Goal: Transaction & Acquisition: Obtain resource

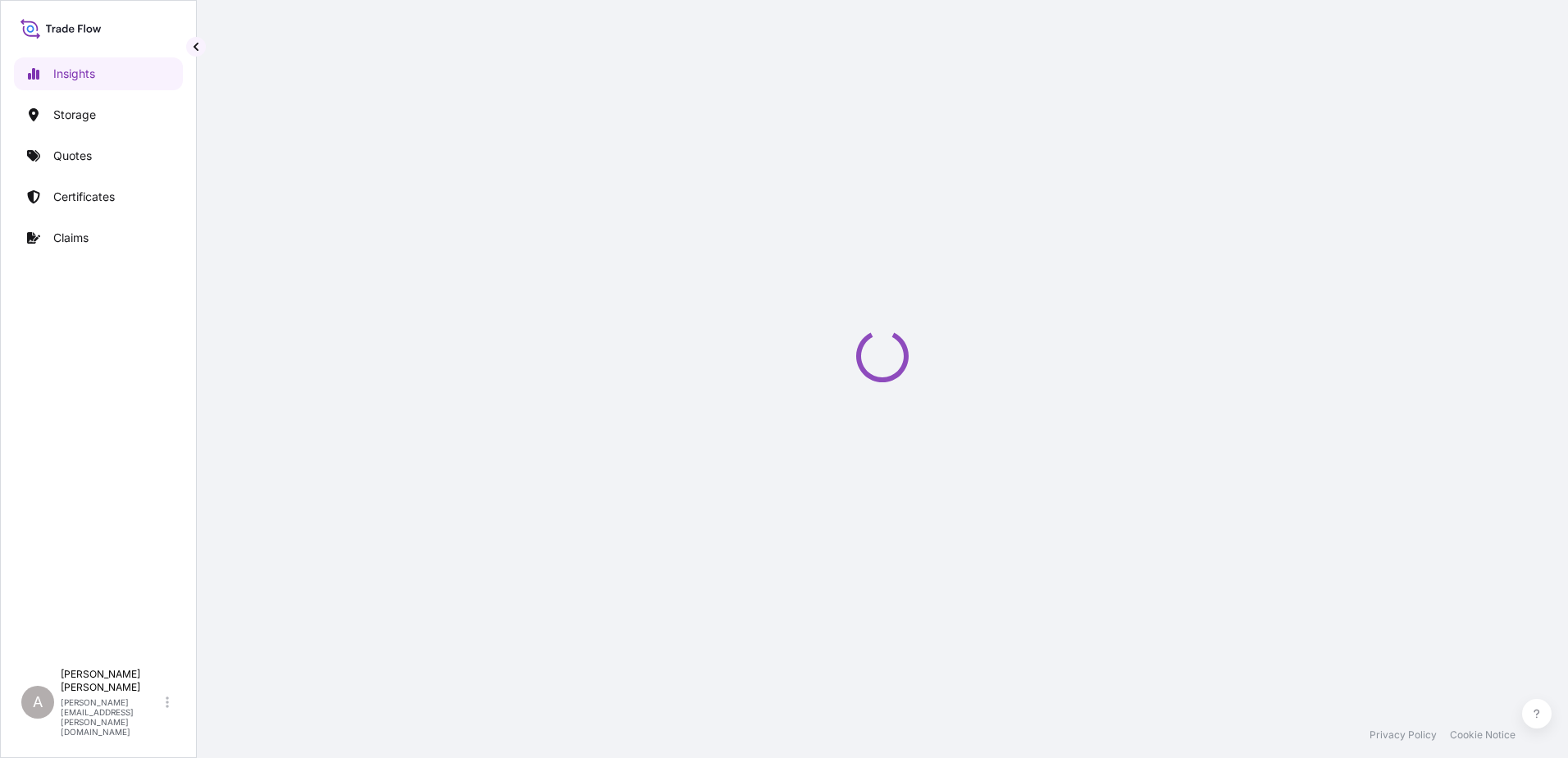
select select "2025"
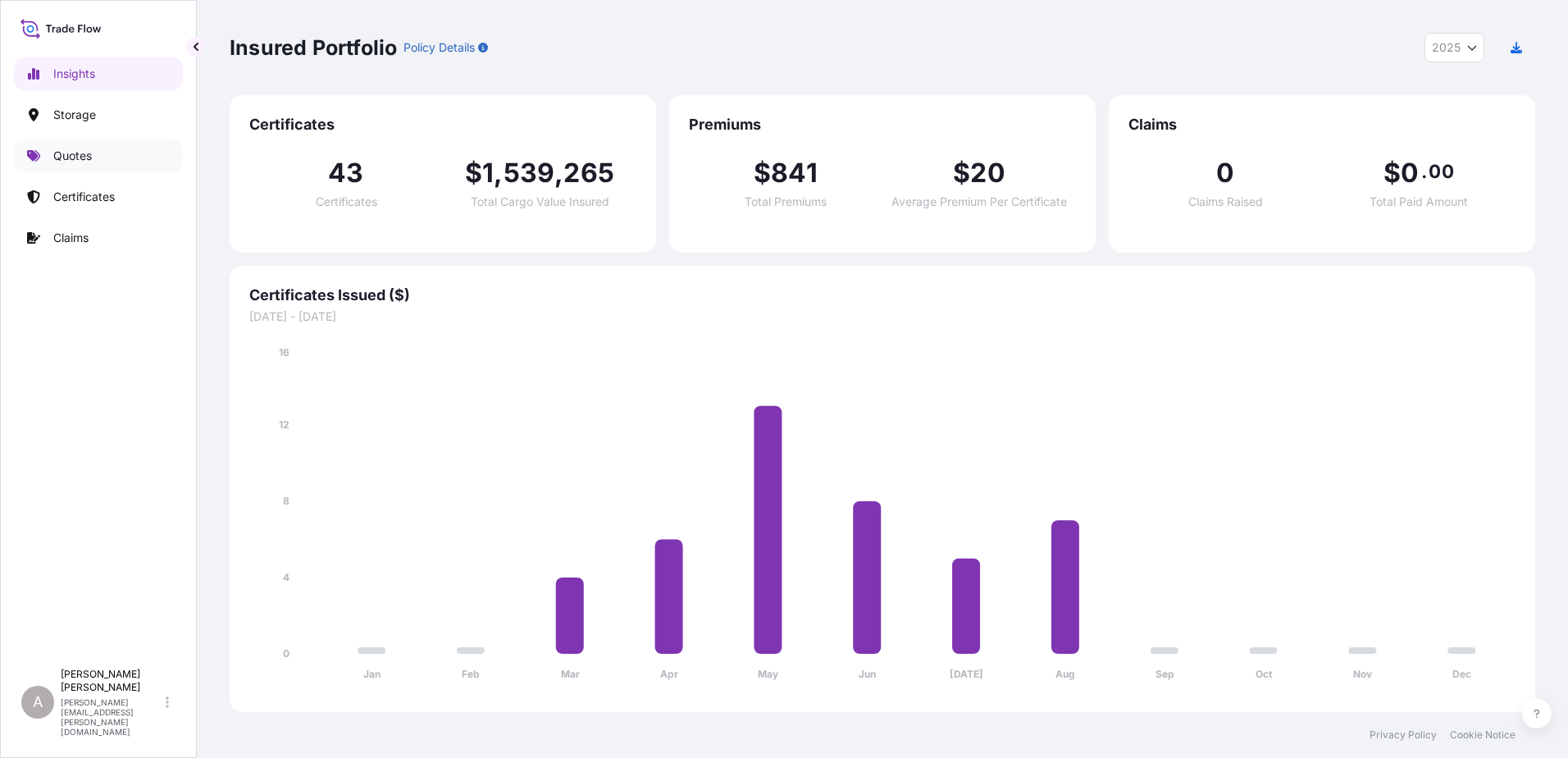
click at [149, 166] on link "Quotes" at bounding box center [98, 156] width 169 height 32
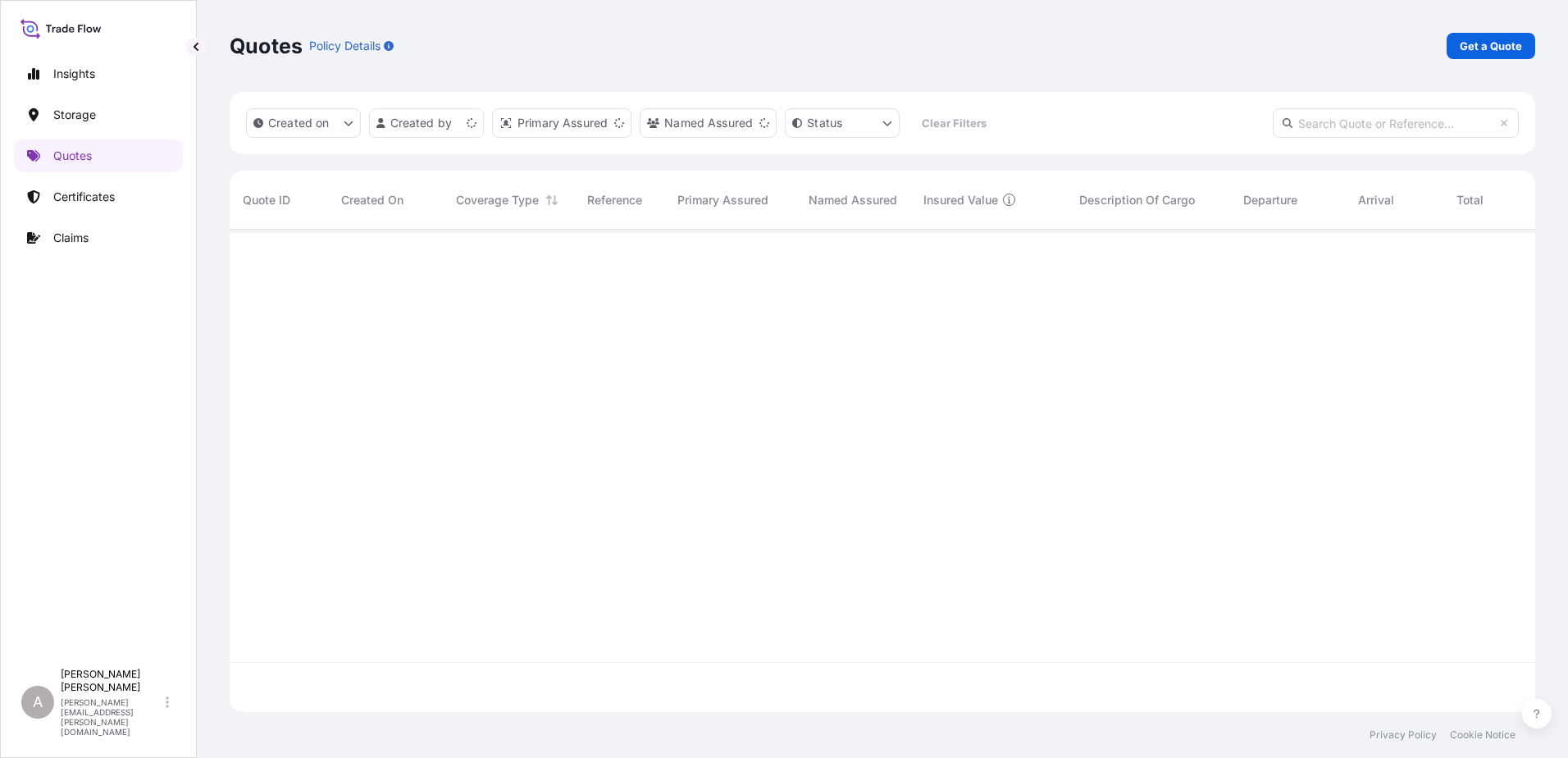
scroll to position [479, 1294]
click at [1470, 49] on p "Get a Quote" at bounding box center [1491, 46] width 62 height 16
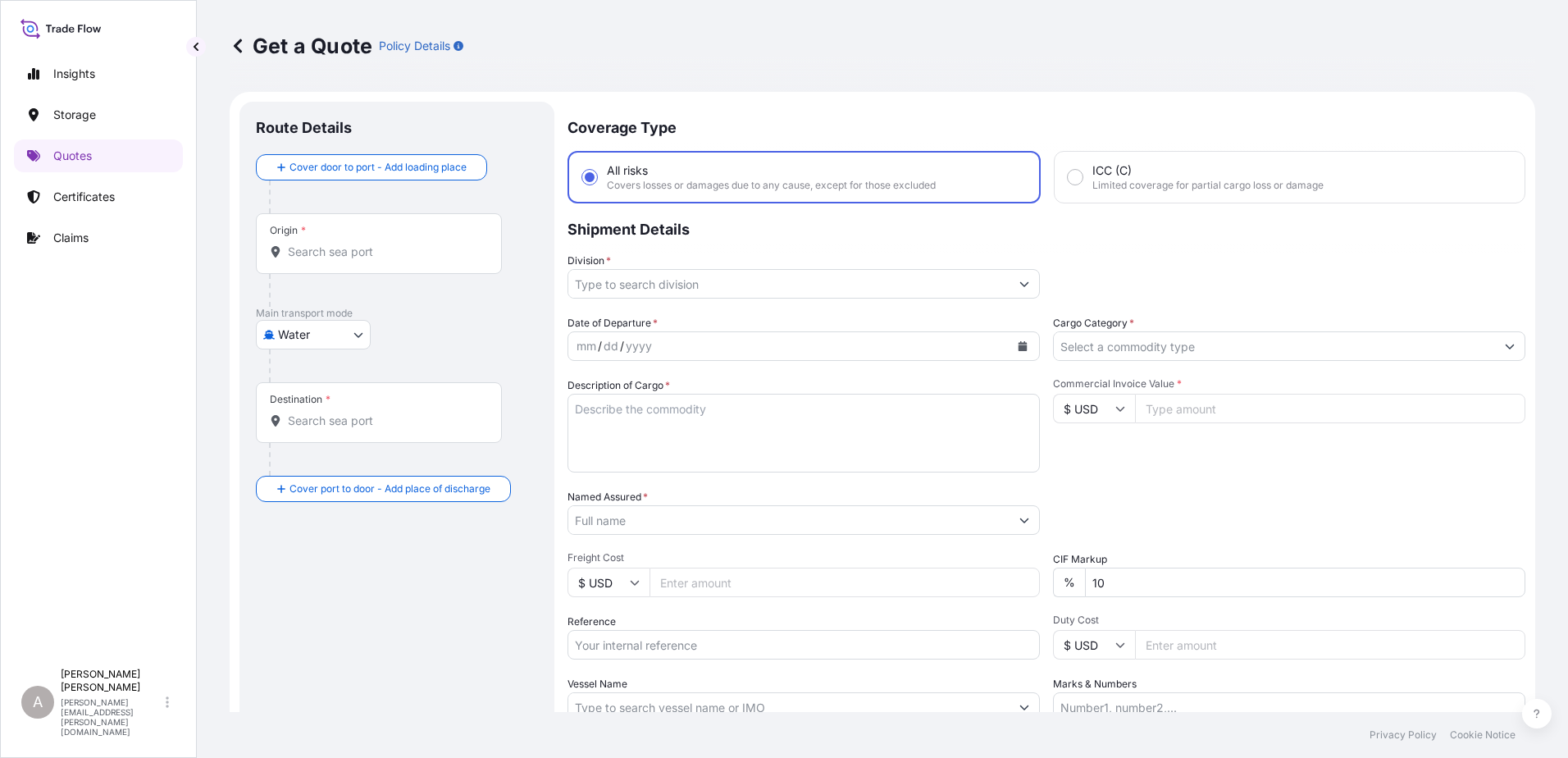
scroll to position [26, 0]
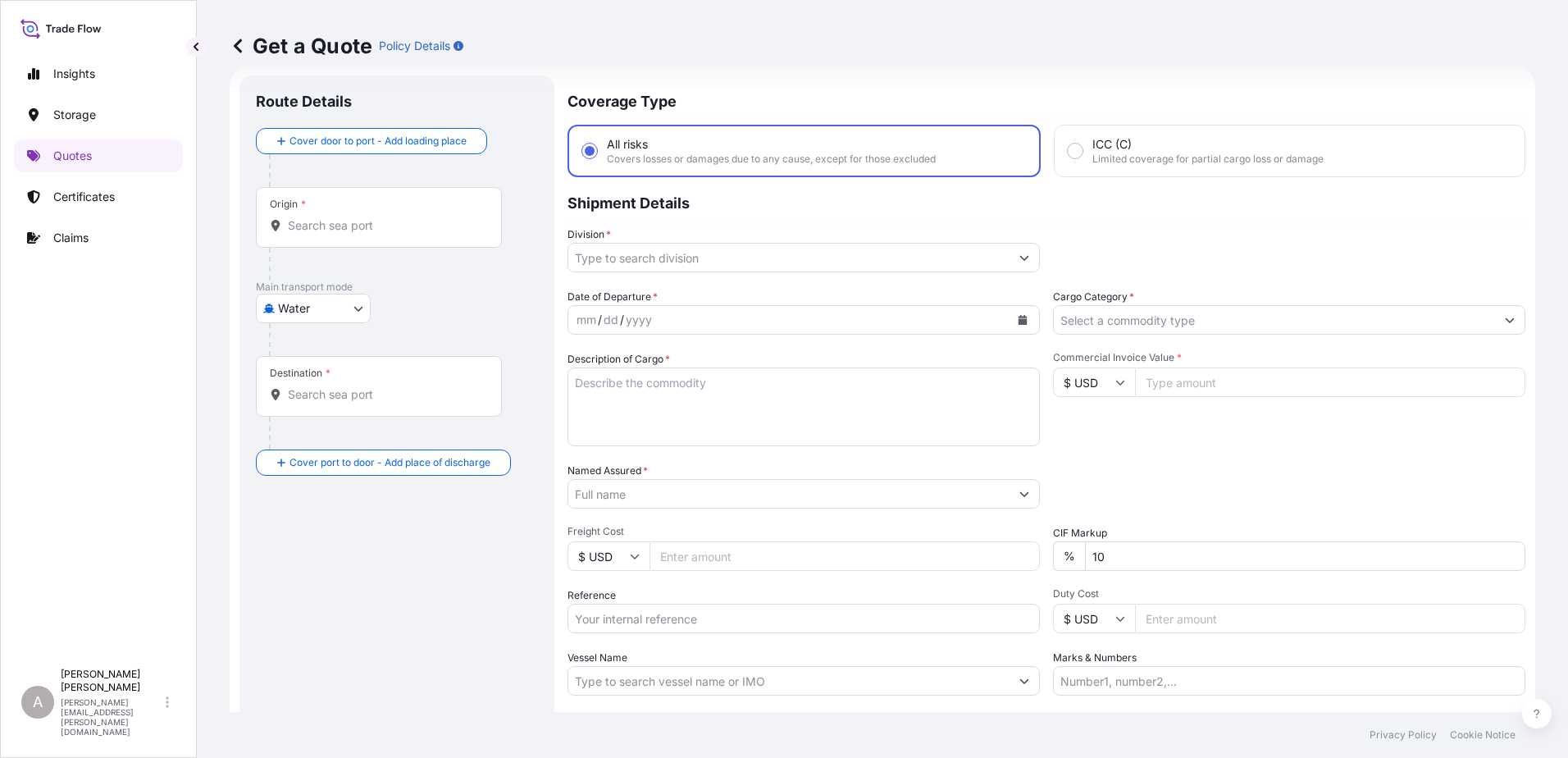
click at [327, 307] on body "Insights Storage Quotes Certificates Claims A [PERSON_NAME] [PERSON_NAME][EMAIL…" at bounding box center [784, 379] width 1568 height 758
click at [307, 393] on div "Air Water Inland" at bounding box center [313, 380] width 115 height 102
drag, startPoint x: 374, startPoint y: 226, endPoint x: 423, endPoint y: 164, distance: 79.0
click at [375, 226] on input "Origin *" at bounding box center [385, 232] width 194 height 16
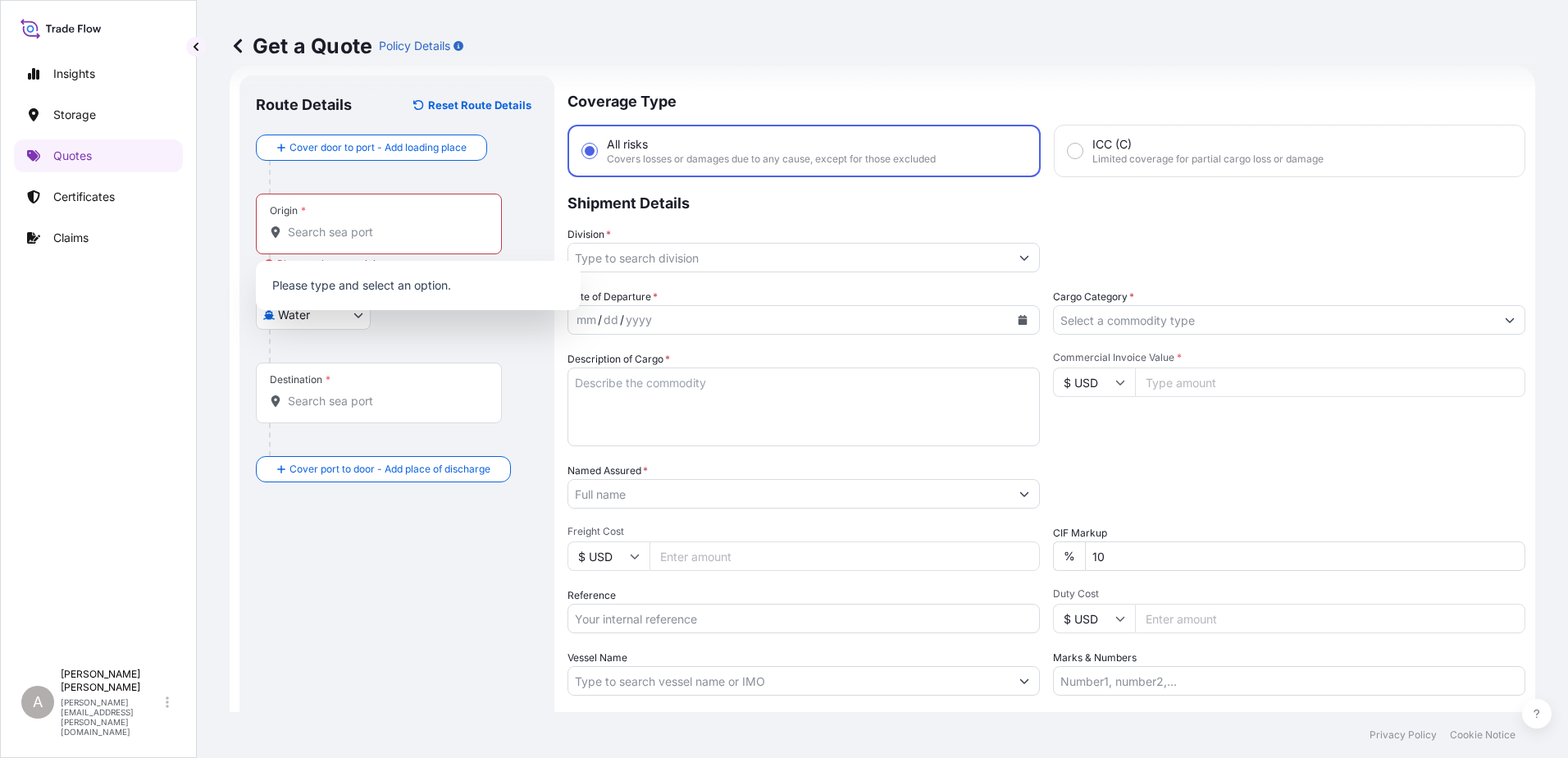
drag, startPoint x: 395, startPoint y: 334, endPoint x: 373, endPoint y: 321, distance: 25.6
click at [391, 332] on div at bounding box center [404, 346] width 269 height 32
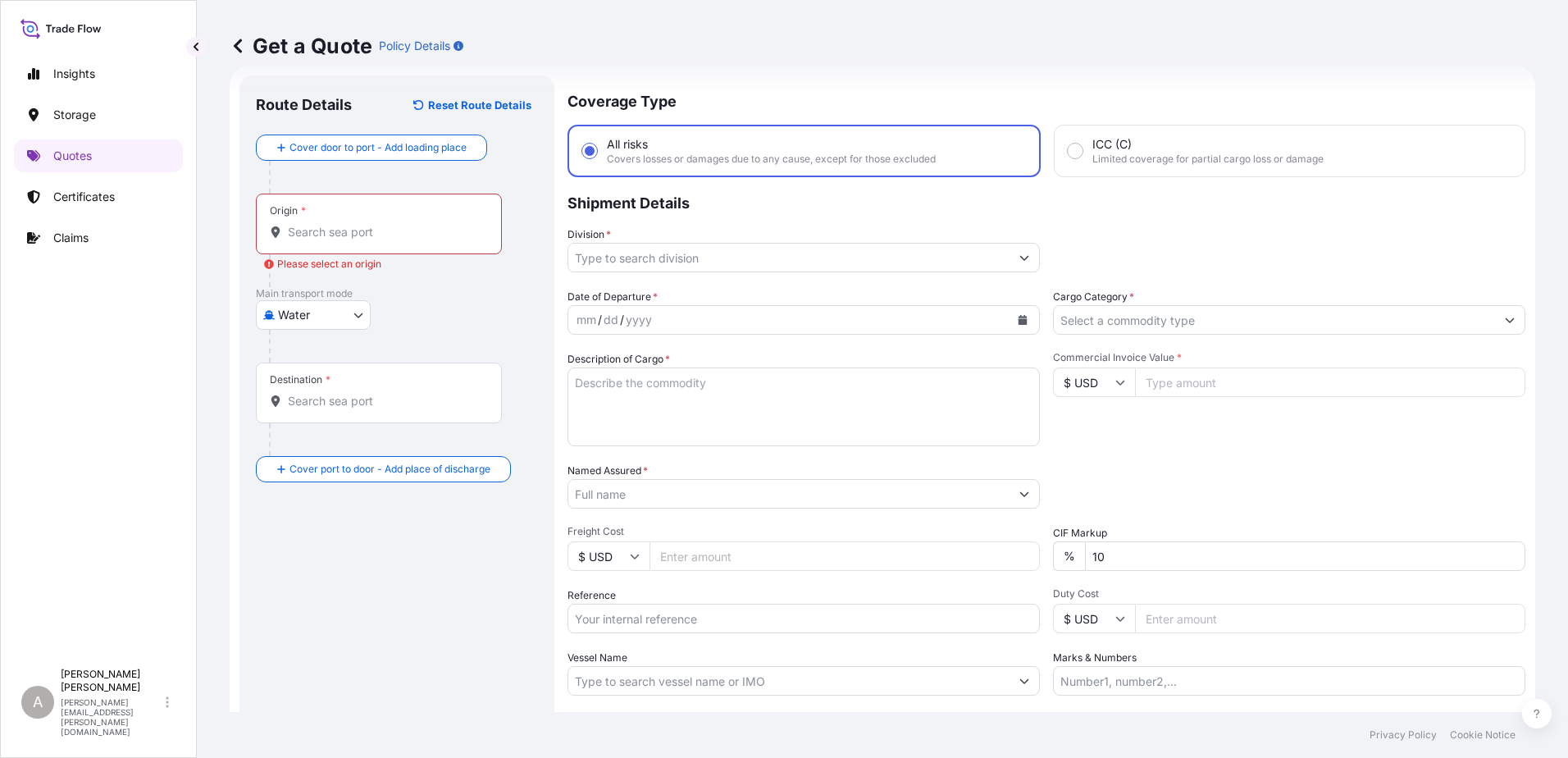
click at [361, 317] on body "0 options available. Insights Storage Quotes Certificates Claims A [PERSON_NAME…" at bounding box center [784, 379] width 1568 height 758
click at [324, 416] on div "Inland" at bounding box center [313, 416] width 102 height 30
select select "Inland"
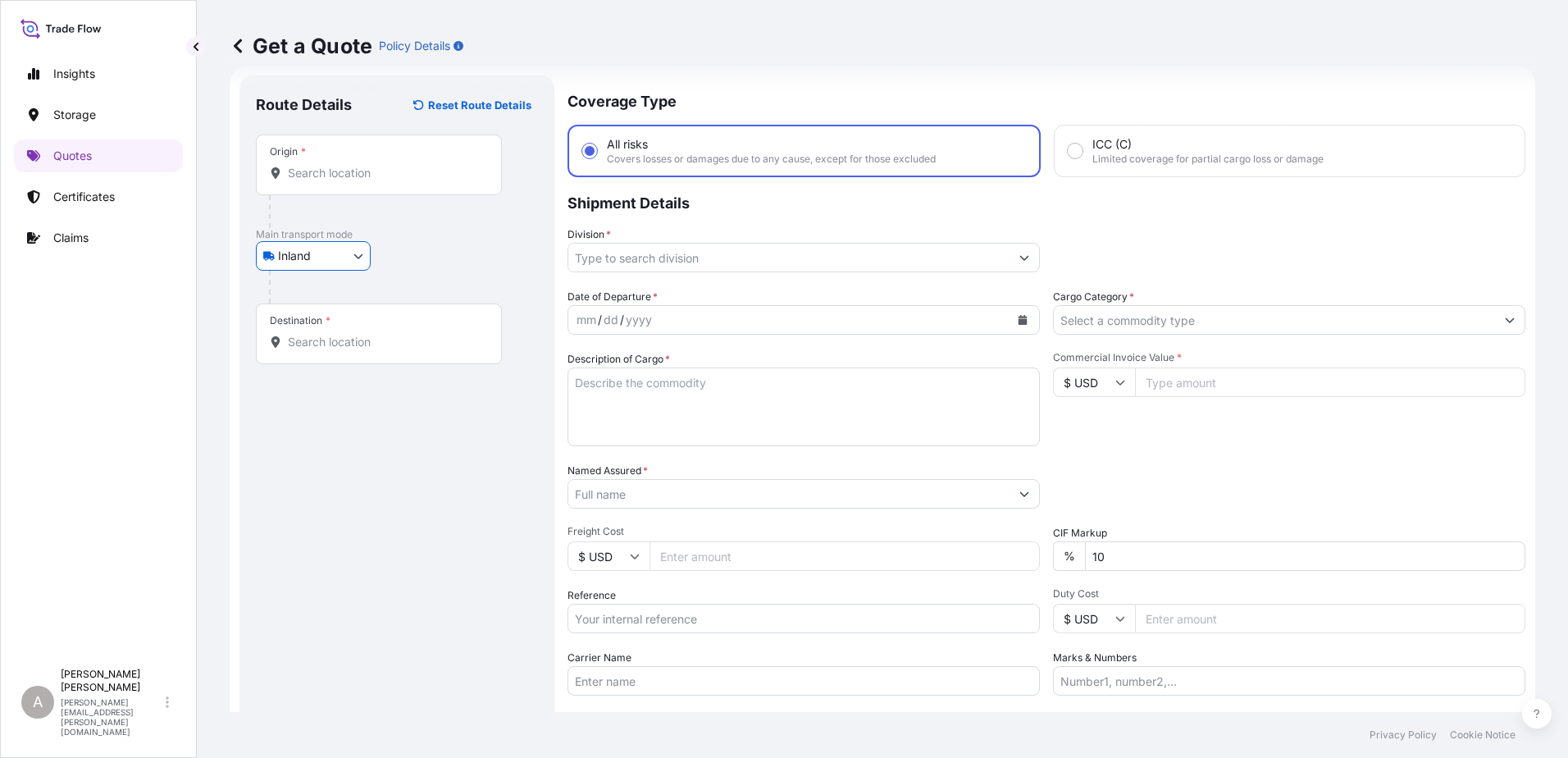
click at [441, 156] on div "Origin *" at bounding box center [379, 165] width 246 height 61
click at [441, 165] on input "Origin *" at bounding box center [385, 173] width 194 height 16
click at [418, 182] on div "Origin * hat" at bounding box center [379, 165] width 246 height 61
click at [418, 181] on input "hat" at bounding box center [385, 173] width 194 height 16
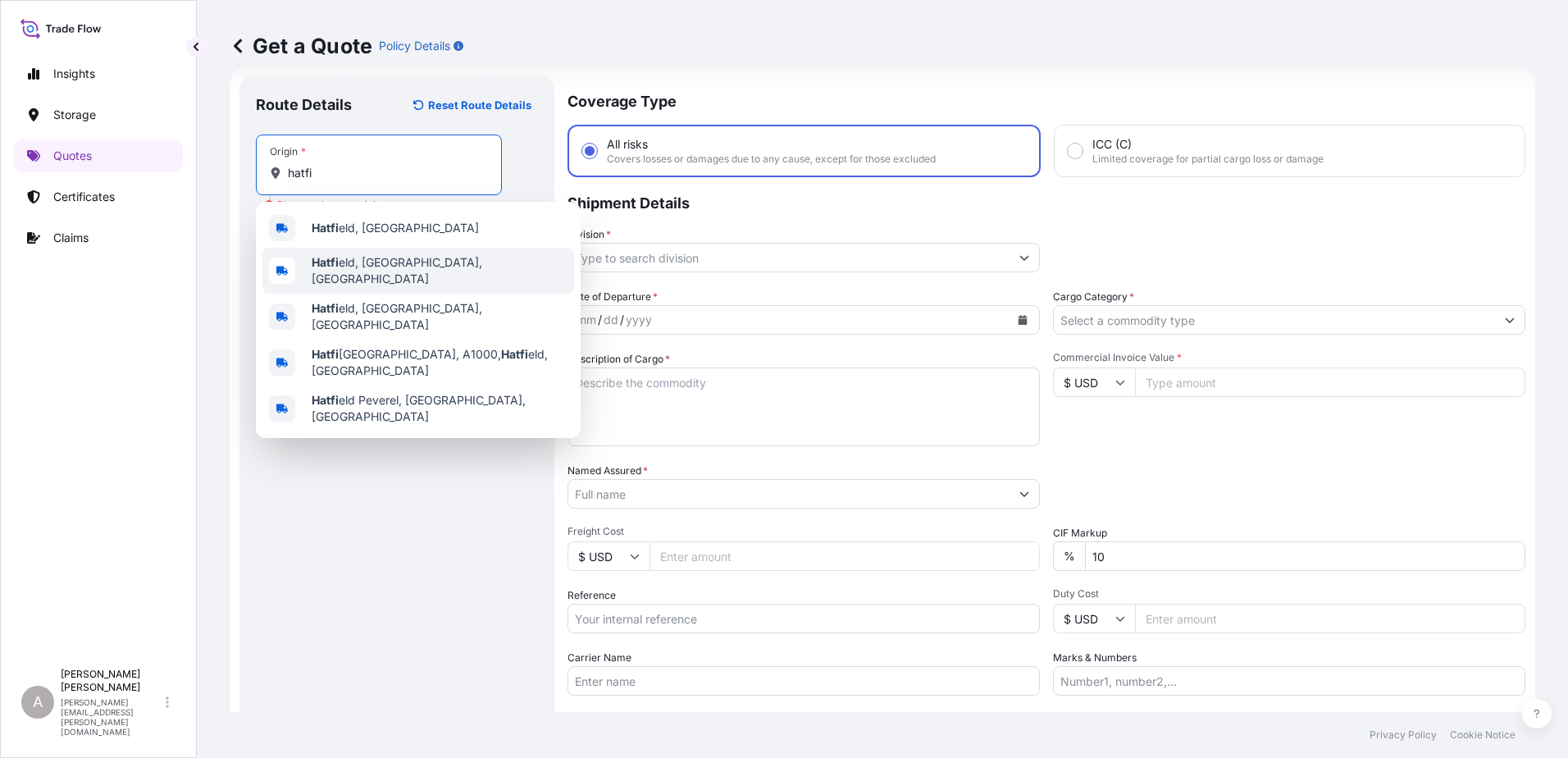
click at [456, 262] on div "Hatfi eld, [GEOGRAPHIC_DATA], [GEOGRAPHIC_DATA]" at bounding box center [418, 270] width 311 height 46
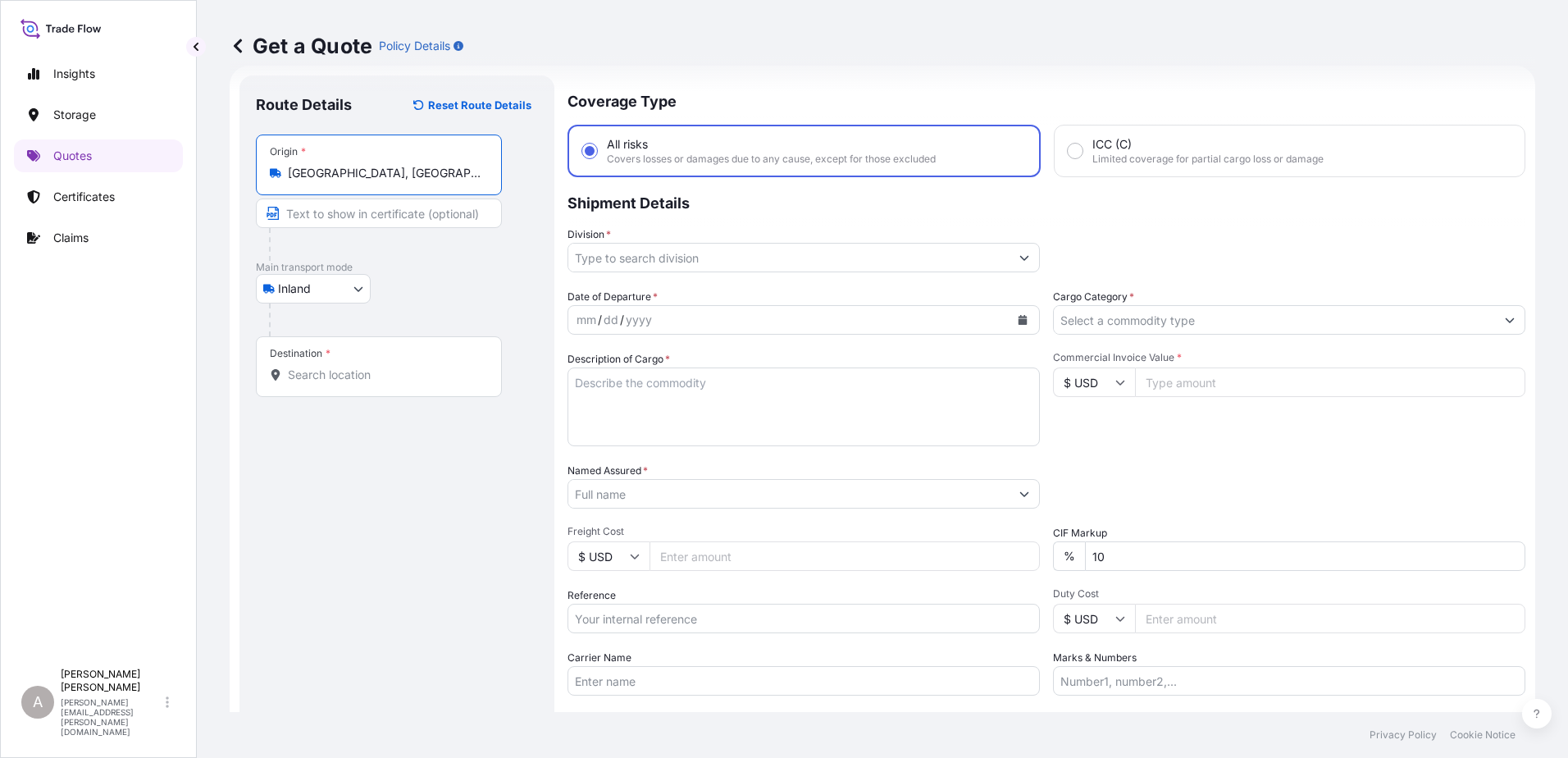
type input "[GEOGRAPHIC_DATA], [GEOGRAPHIC_DATA], [GEOGRAPHIC_DATA]"
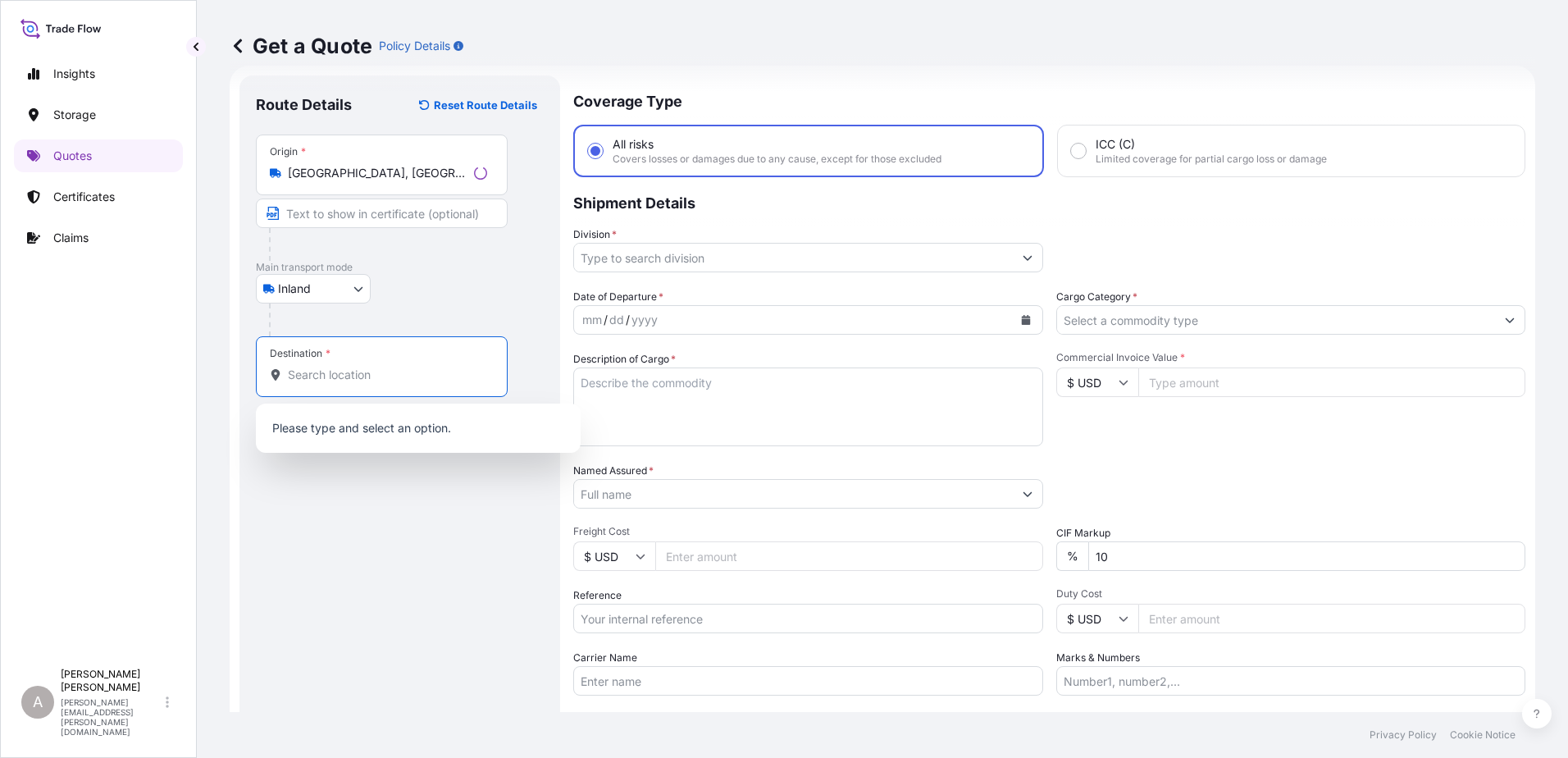
click at [403, 368] on input "Destination *" at bounding box center [388, 374] width 200 height 16
click at [432, 366] on div "Destination *" at bounding box center [379, 367] width 246 height 61
click at [432, 367] on input "Destination * Please select a destination" at bounding box center [385, 374] width 194 height 16
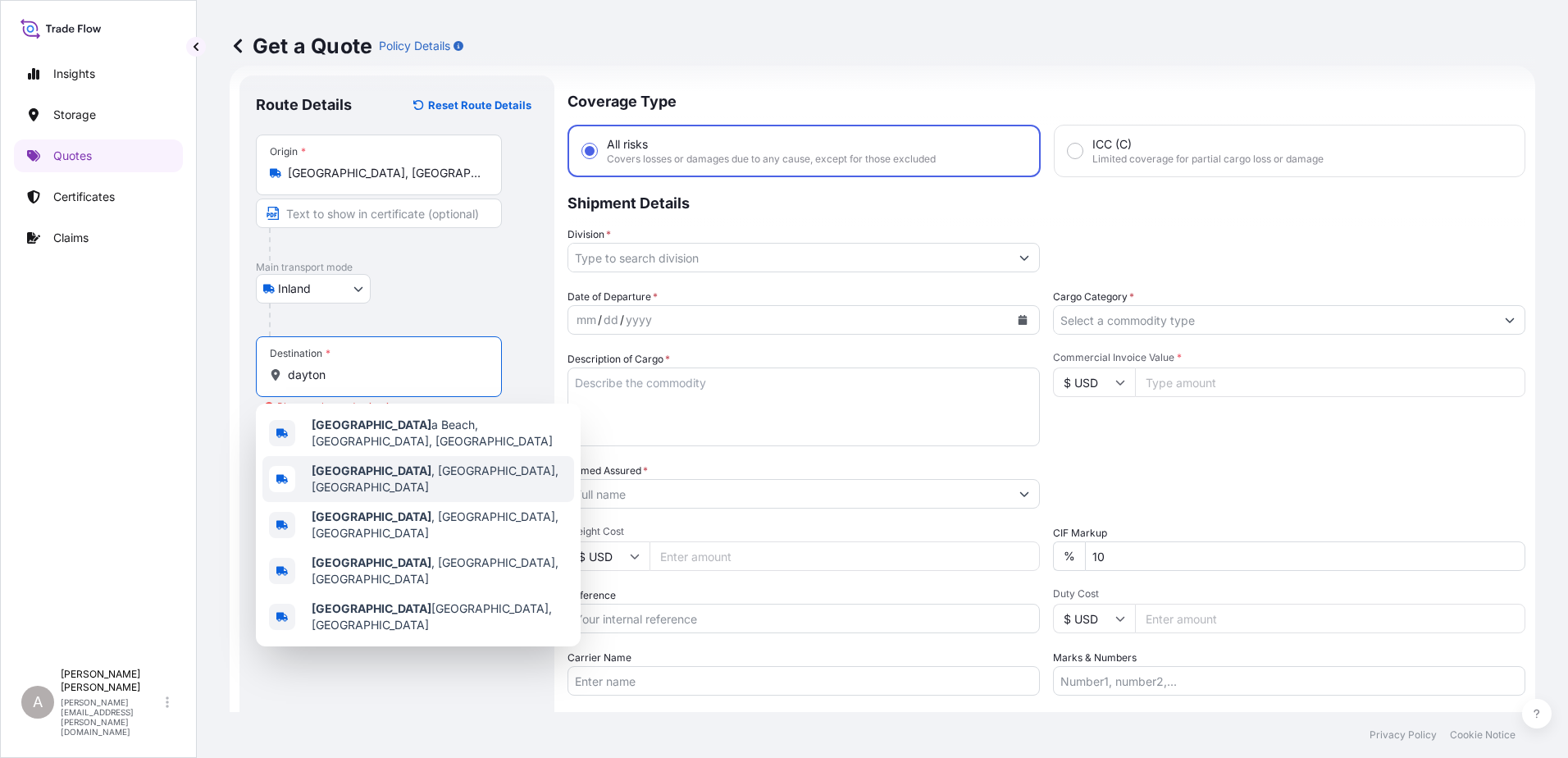
click at [447, 480] on div "[GEOGRAPHIC_DATA] , [GEOGRAPHIC_DATA], [GEOGRAPHIC_DATA]" at bounding box center [418, 479] width 311 height 46
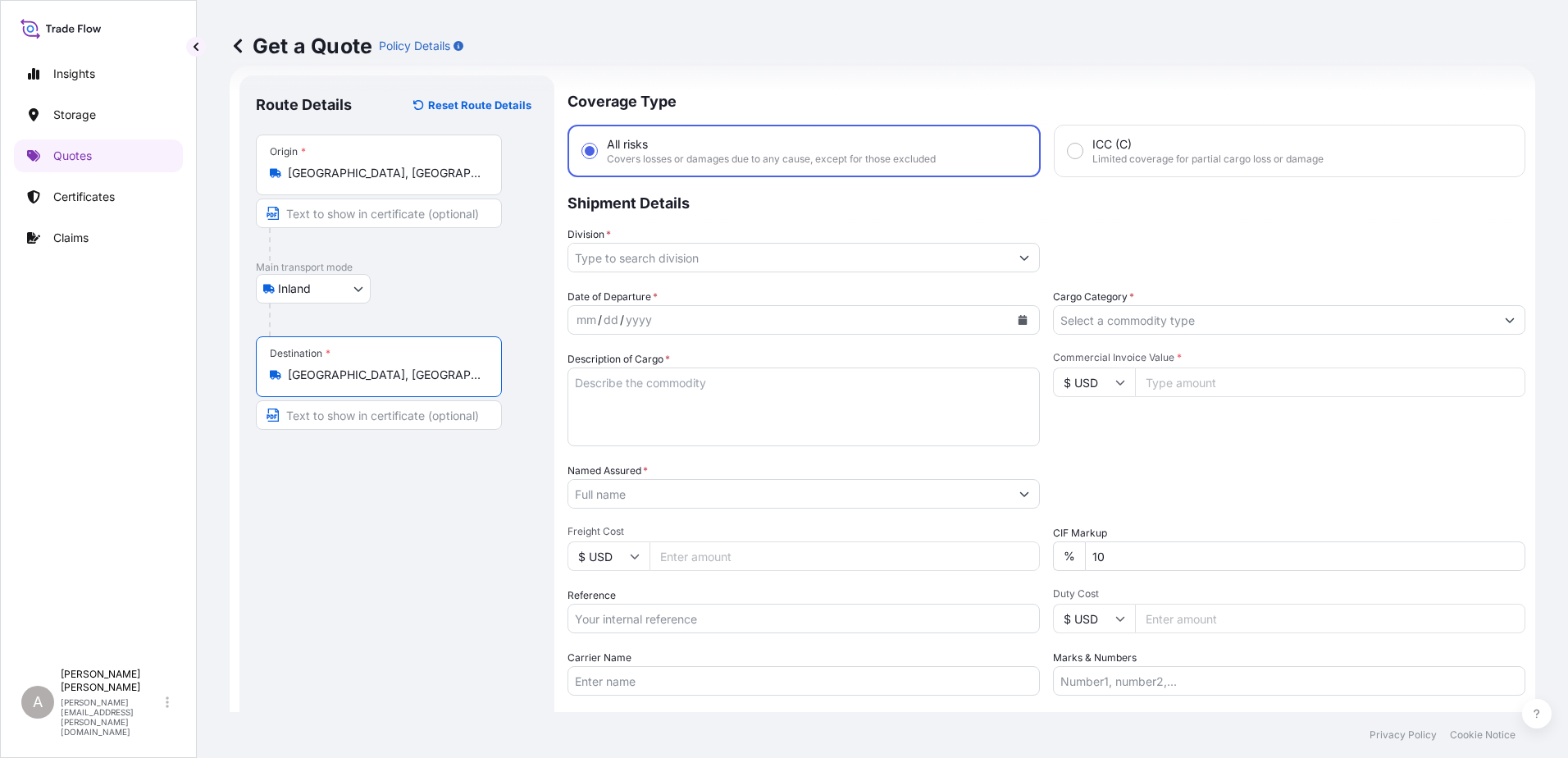
type input "[GEOGRAPHIC_DATA], [GEOGRAPHIC_DATA], [GEOGRAPHIC_DATA]"
click at [404, 671] on div "Route Details Reset Route Details Place of loading Road / [GEOGRAPHIC_DATA] / I…" at bounding box center [397, 446] width 283 height 709
click at [600, 263] on input "Division *" at bounding box center [789, 257] width 441 height 30
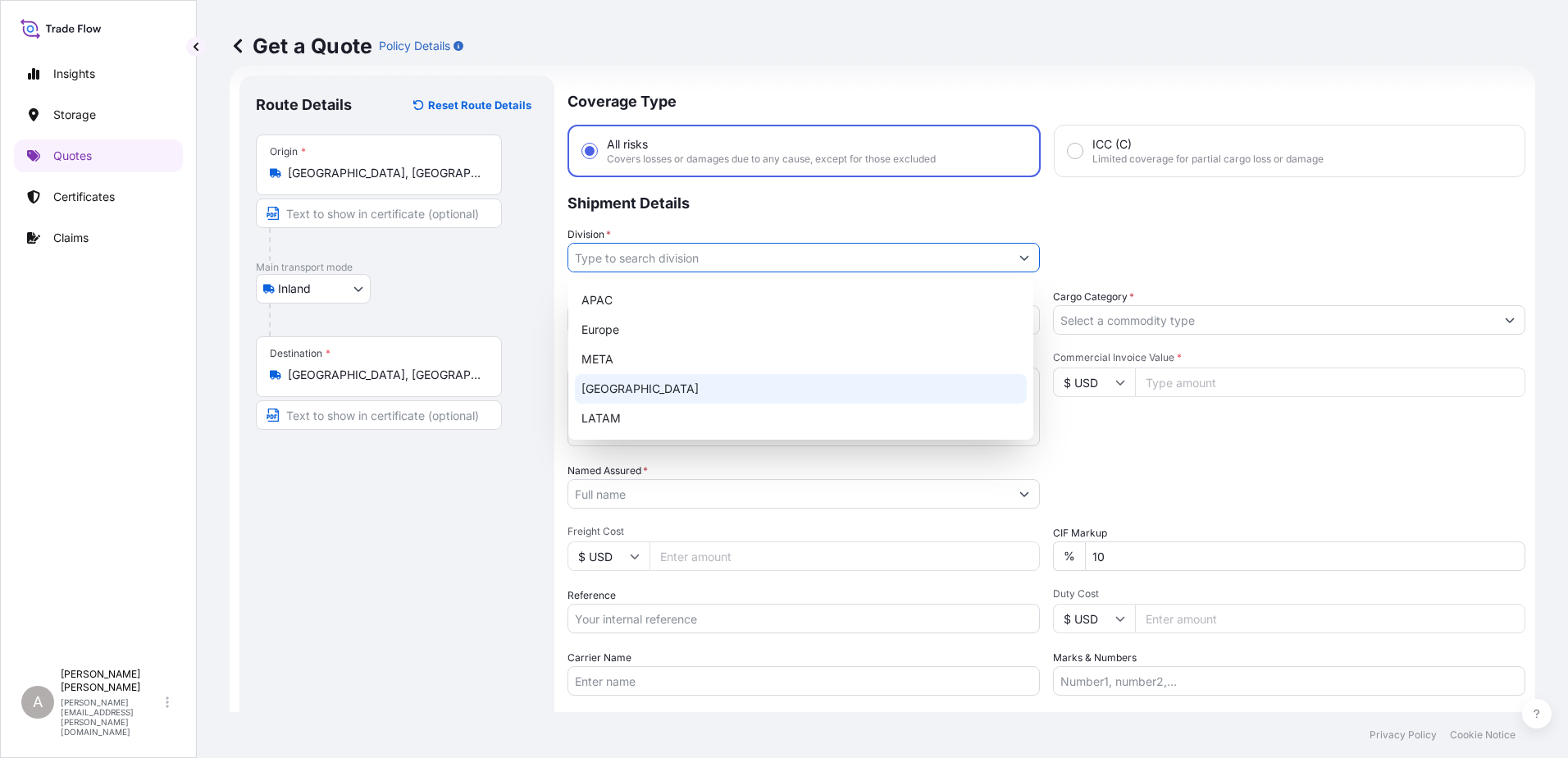
click at [662, 393] on div "[GEOGRAPHIC_DATA]" at bounding box center [800, 389] width 452 height 30
type input "[GEOGRAPHIC_DATA]"
click at [773, 385] on div "[GEOGRAPHIC_DATA]" at bounding box center [800, 389] width 452 height 30
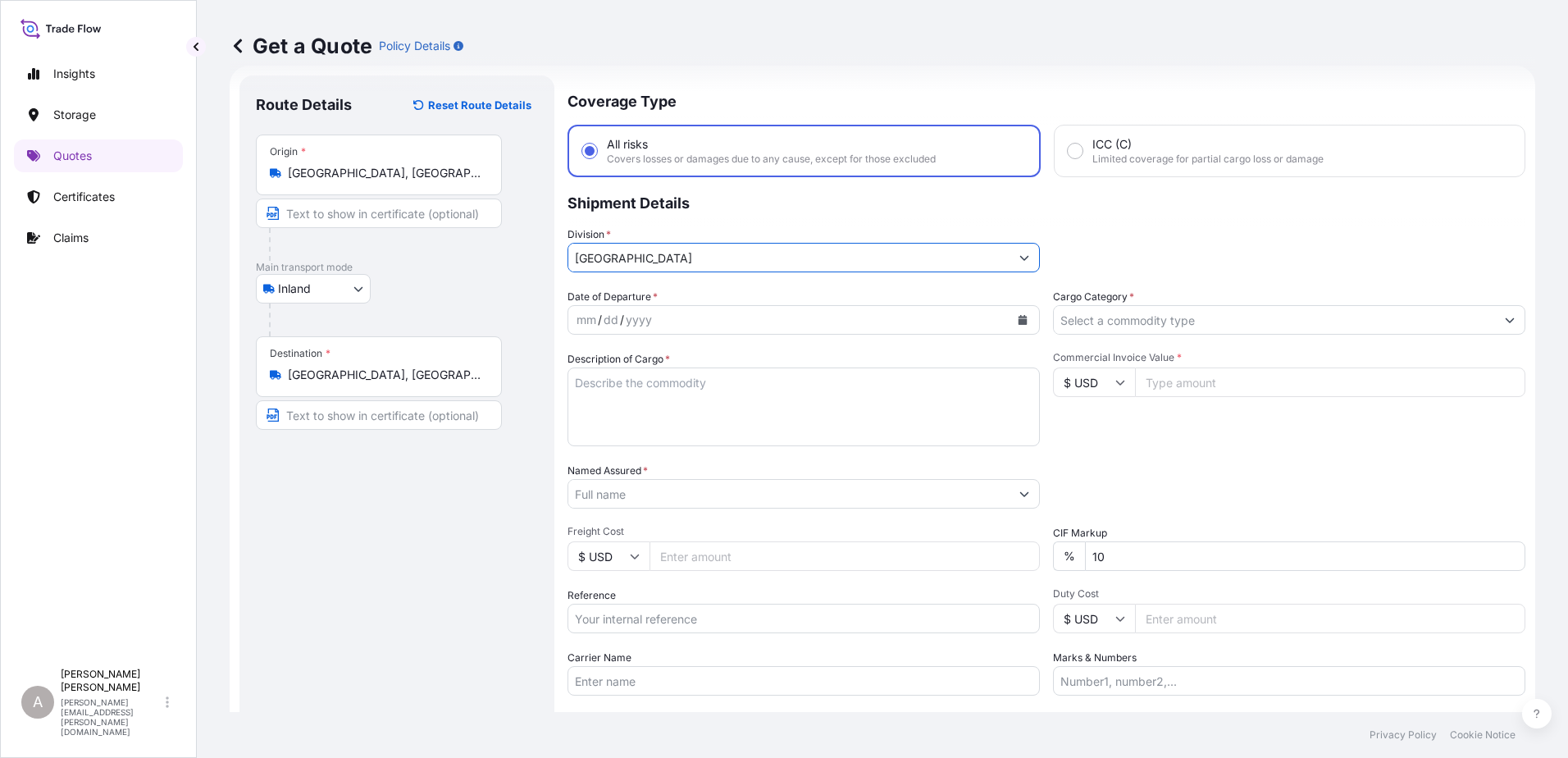
click at [759, 332] on div "mm / dd / yyyy" at bounding box center [789, 320] width 441 height 30
click at [1019, 321] on icon "Calendar" at bounding box center [1023, 320] width 9 height 10
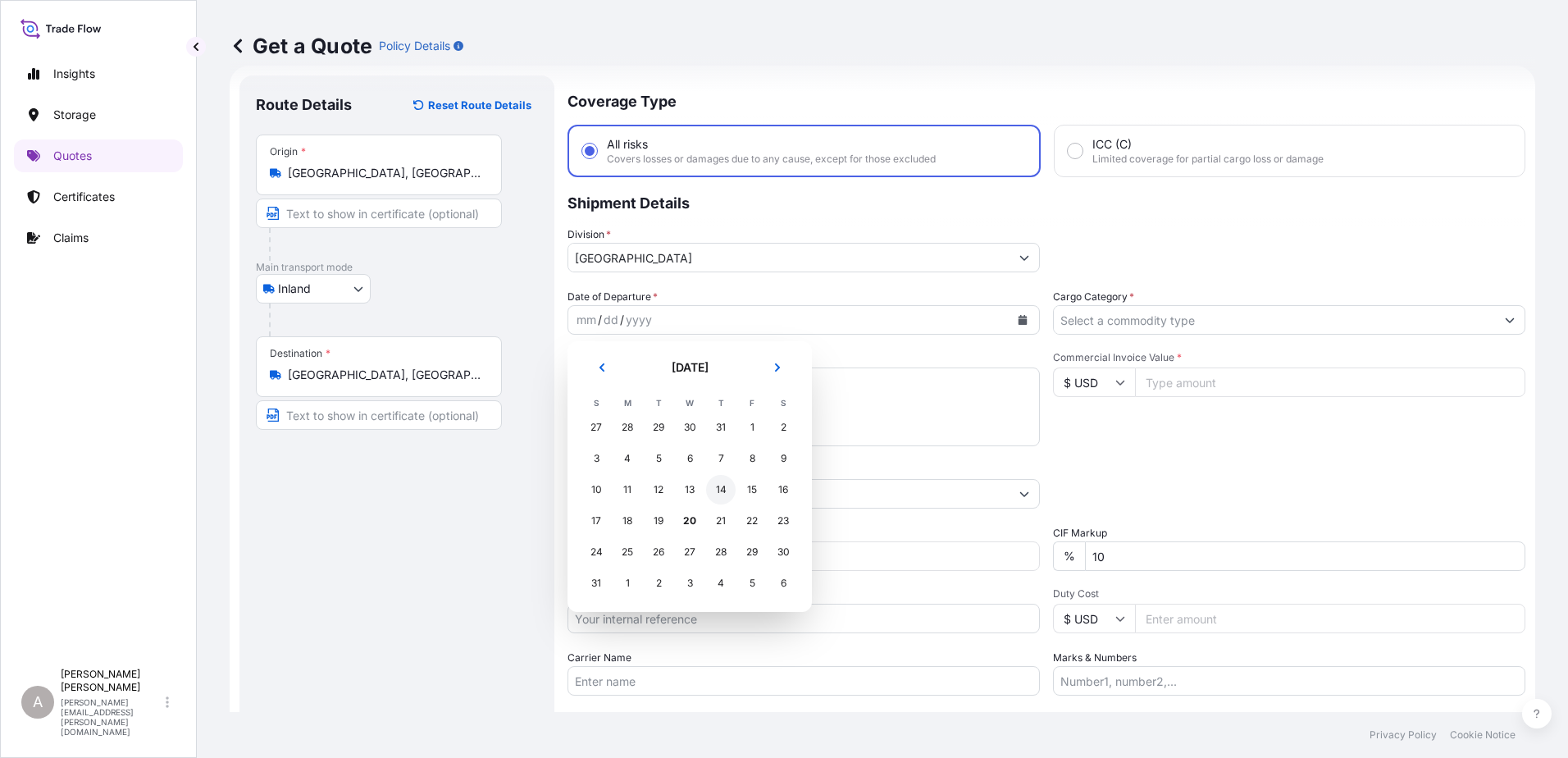
click at [728, 491] on div "14" at bounding box center [721, 489] width 30 height 30
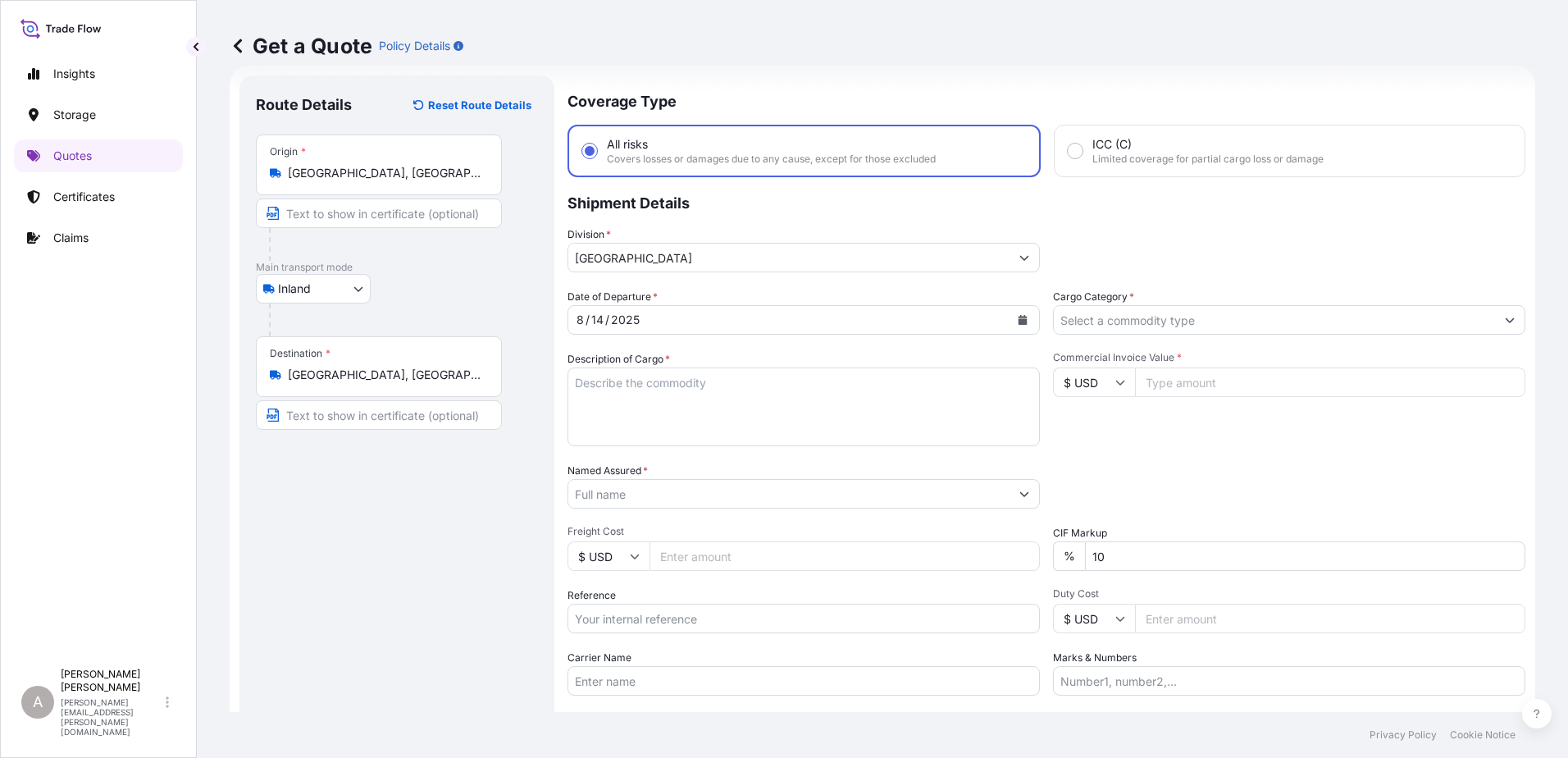
drag, startPoint x: 1181, startPoint y: 502, endPoint x: 1163, endPoint y: 404, distance: 99.6
click at [1179, 500] on div "Packing Category Type to search a container mode Please select a primary mode o…" at bounding box center [1289, 485] width 473 height 46
click at [1160, 306] on input "Cargo Category *" at bounding box center [1275, 320] width 441 height 30
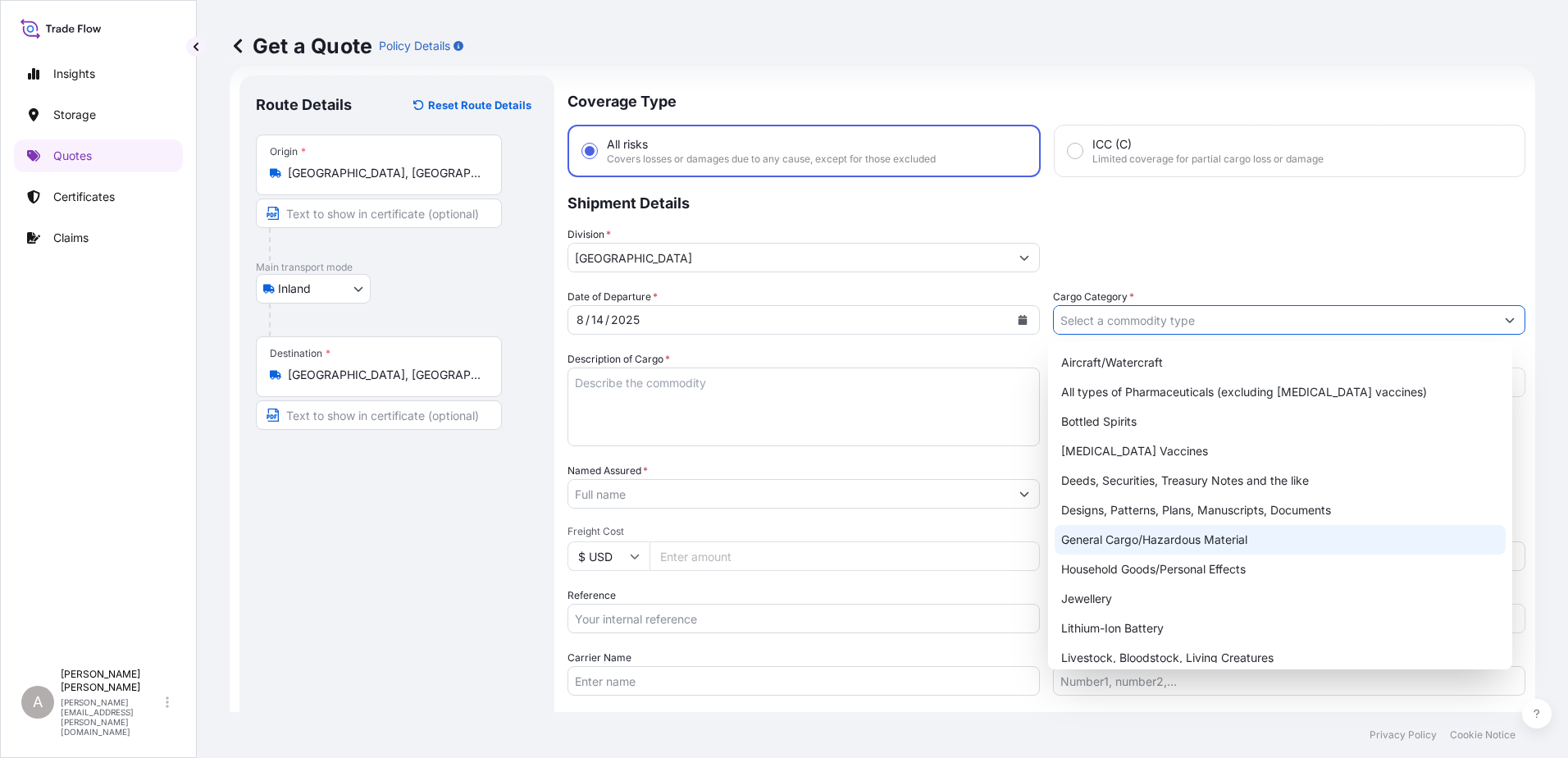
click at [1125, 538] on div "General Cargo/Hazardous Material" at bounding box center [1281, 539] width 452 height 30
type input "General Cargo/Hazardous Material"
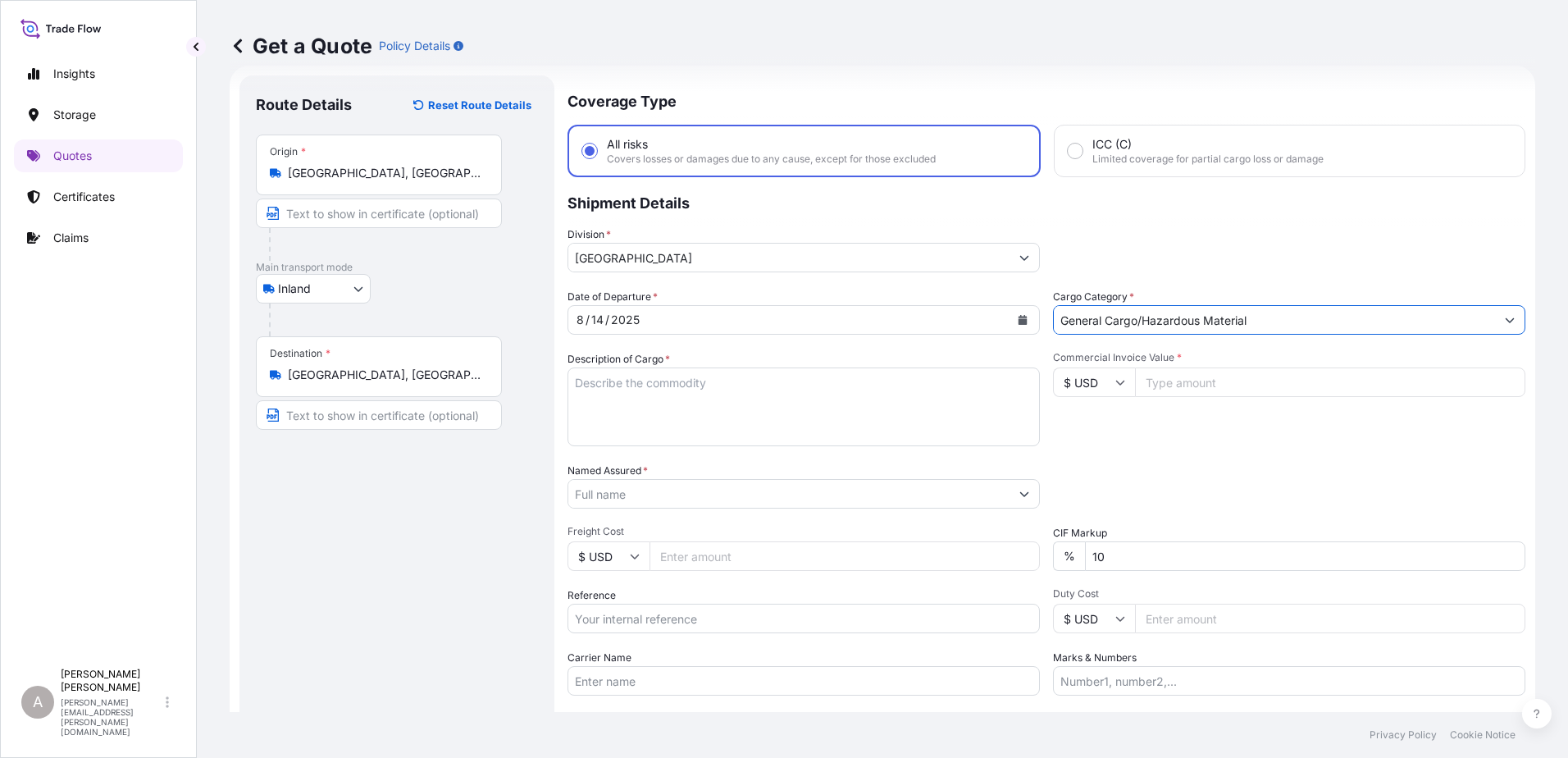
click at [1149, 471] on div "Packing Category Type to search a container mode Please select a primary mode o…" at bounding box center [1289, 485] width 473 height 46
click at [1213, 384] on input "Commercial Invoice Value *" at bounding box center [1330, 382] width 391 height 30
paste input "14080.00"
type input "14080.00"
click at [1191, 439] on div "Commercial Invoice Value * $ USD 14080.00" at bounding box center [1289, 399] width 473 height 95
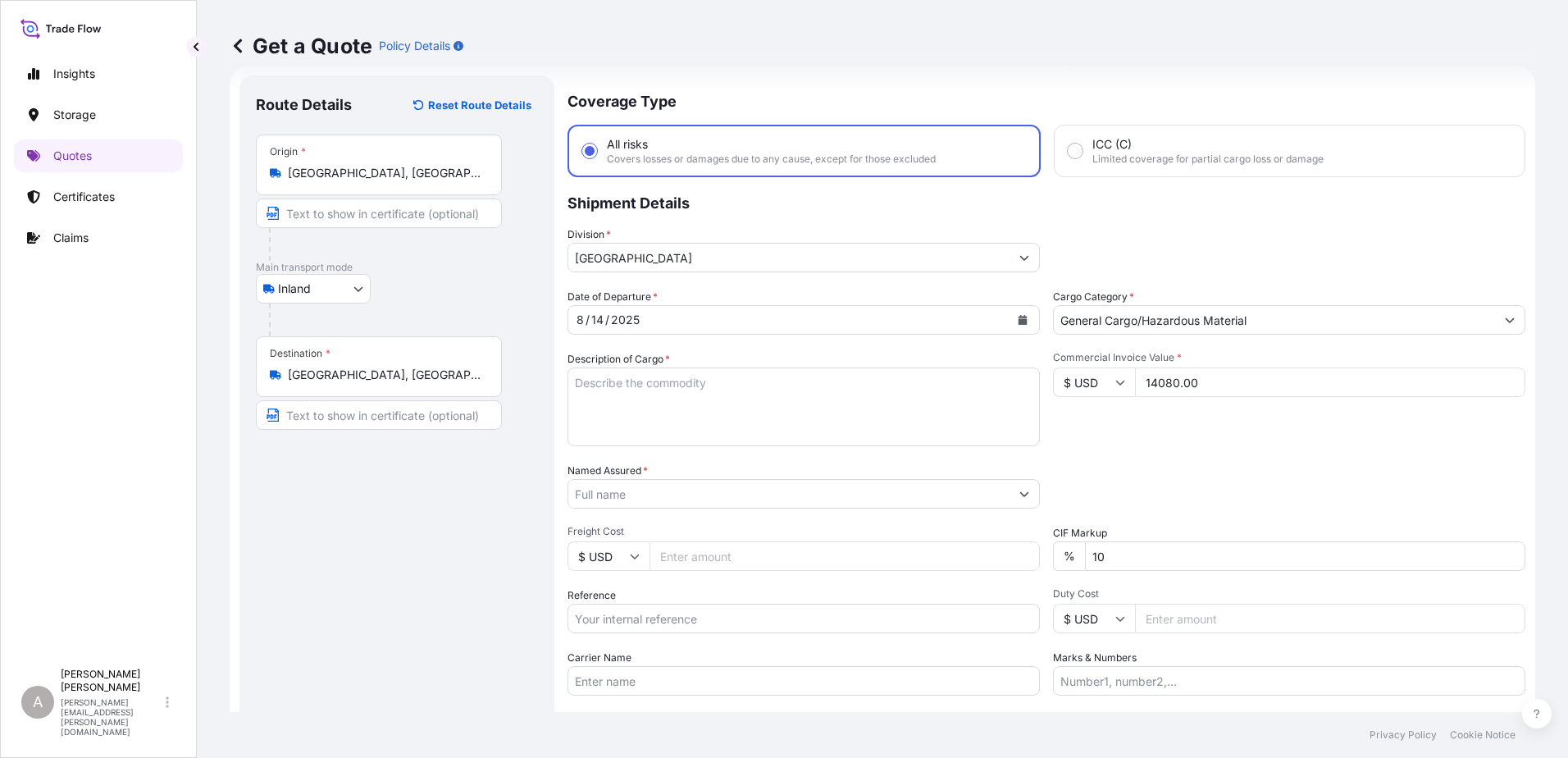
click at [890, 422] on textarea "Description of Cargo *" at bounding box center [803, 407] width 473 height 78
paste textarea "STEEL TJS FLANGE NUTS 377"
click at [731, 381] on textarea "STEEL TJS FLANGE NUTS 377" at bounding box center [803, 407] width 473 height 78
type textarea "STEEL TJS FLANGE NUTS 377"
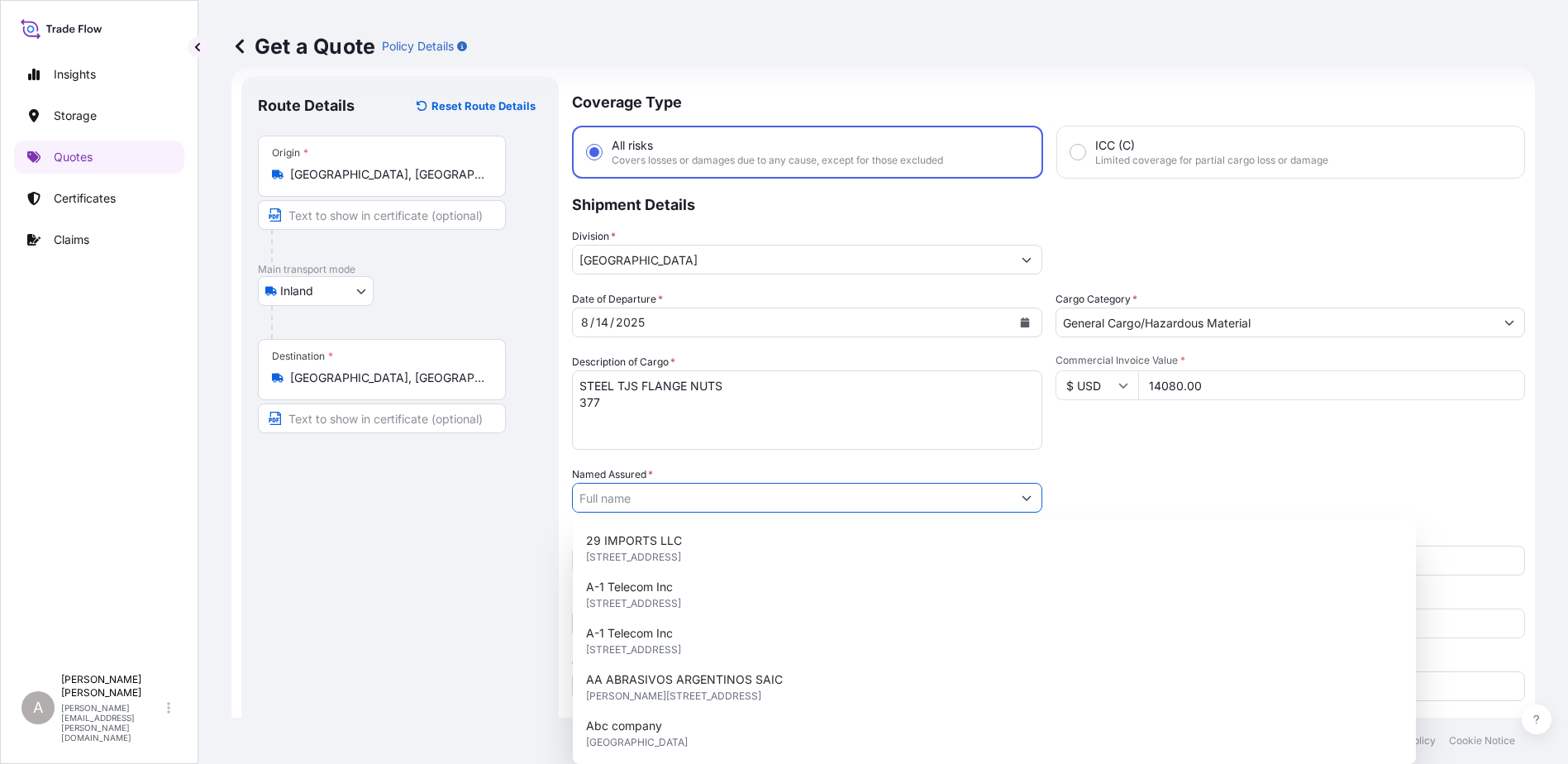
click at [784, 493] on input "Named Assured *" at bounding box center [792, 497] width 439 height 30
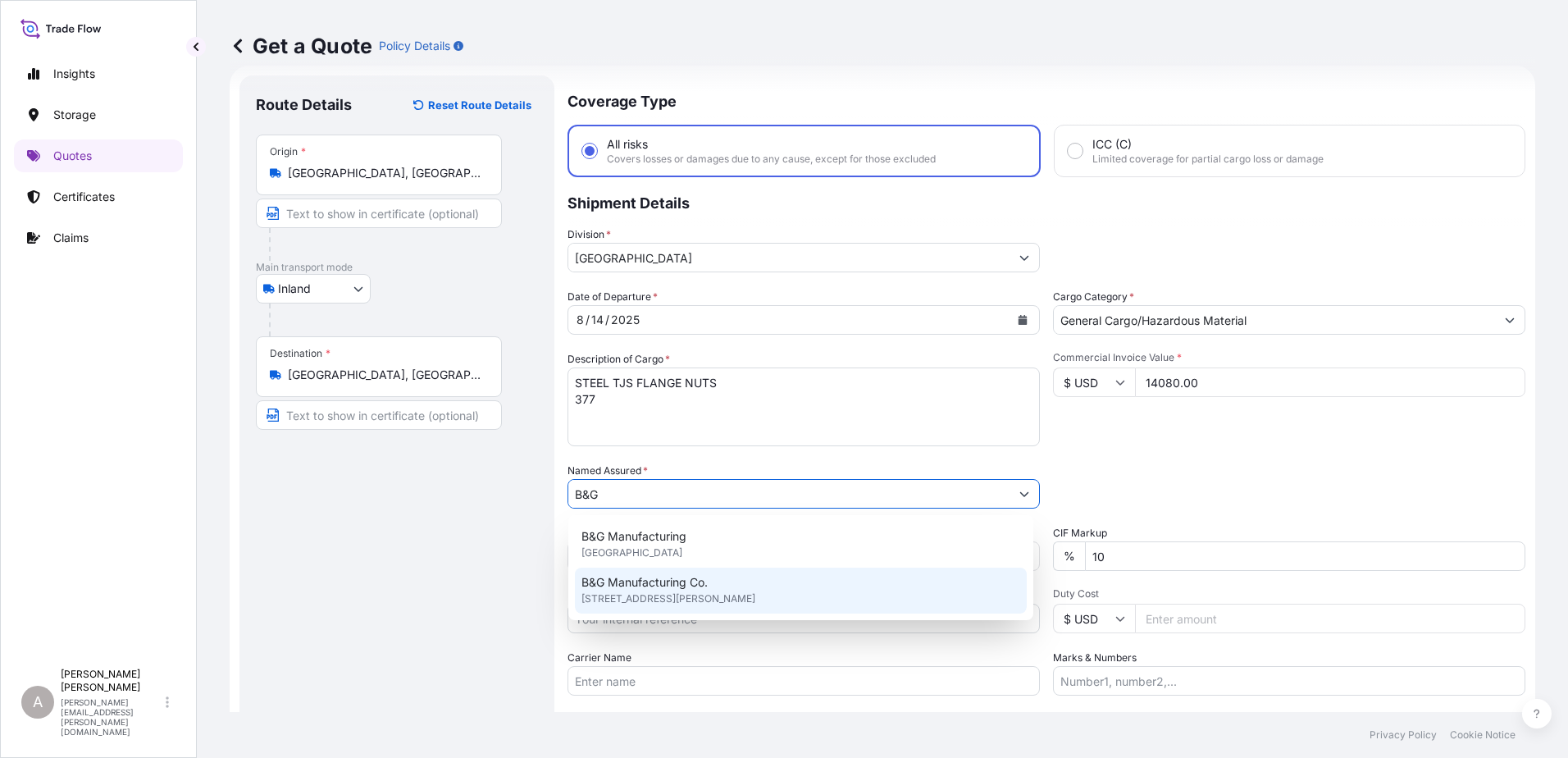
click at [680, 603] on span "[STREET_ADDRESS][PERSON_NAME]" at bounding box center [668, 598] width 174 height 16
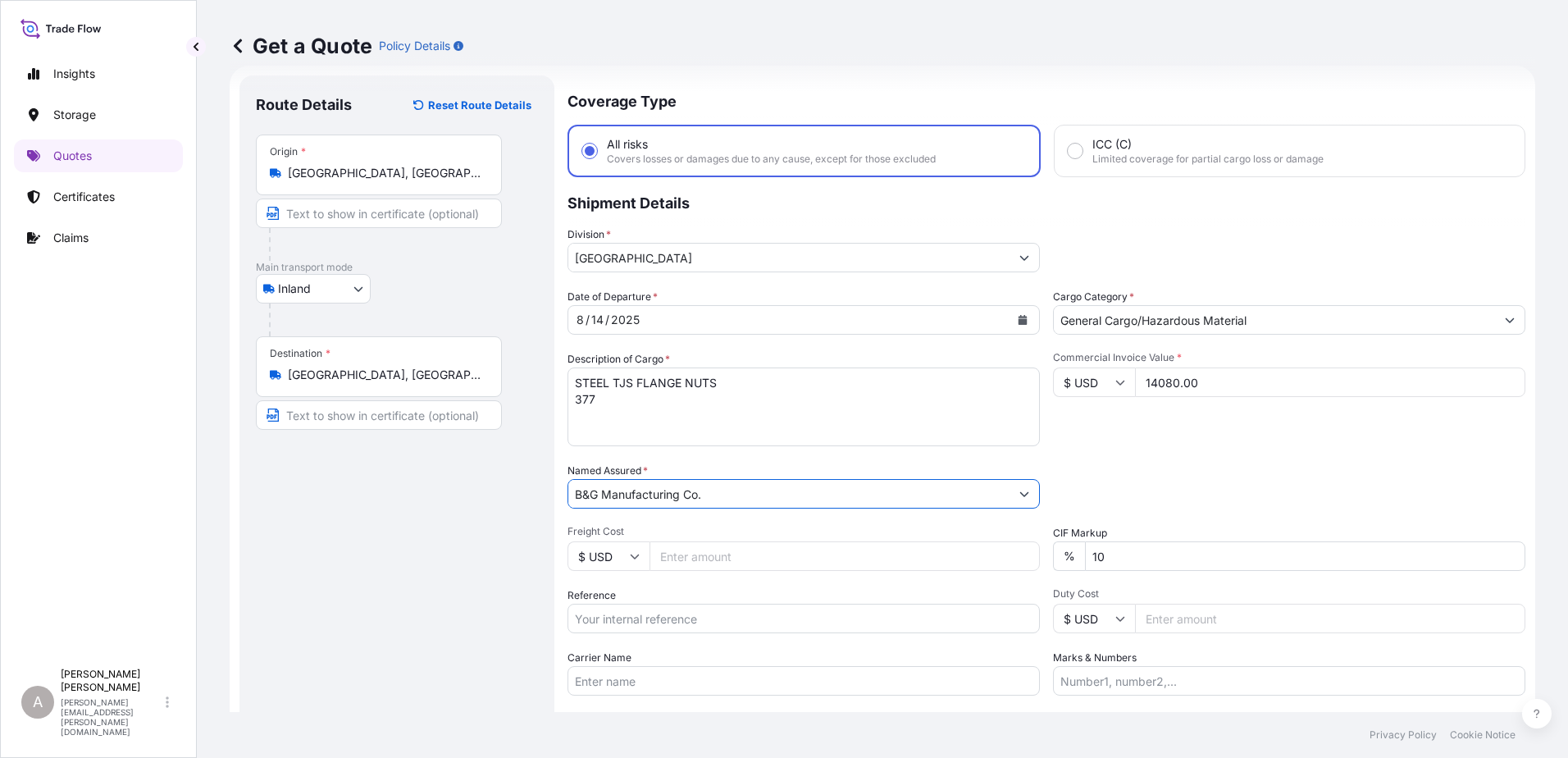
type input "B&G Manufacturing Co."
click at [1180, 461] on div "Date of Departure * [DATE] Cargo Category * General Cargo/Hazardous Material De…" at bounding box center [1046, 492] width 958 height 407
drag, startPoint x: 1126, startPoint y: 559, endPoint x: 1014, endPoint y: 561, distance: 112.0
click at [1014, 561] on div "Date of Departure * [DATE] Cargo Category * General Cargo/Hazardous Material De…" at bounding box center [1046, 492] width 958 height 407
type input "0"
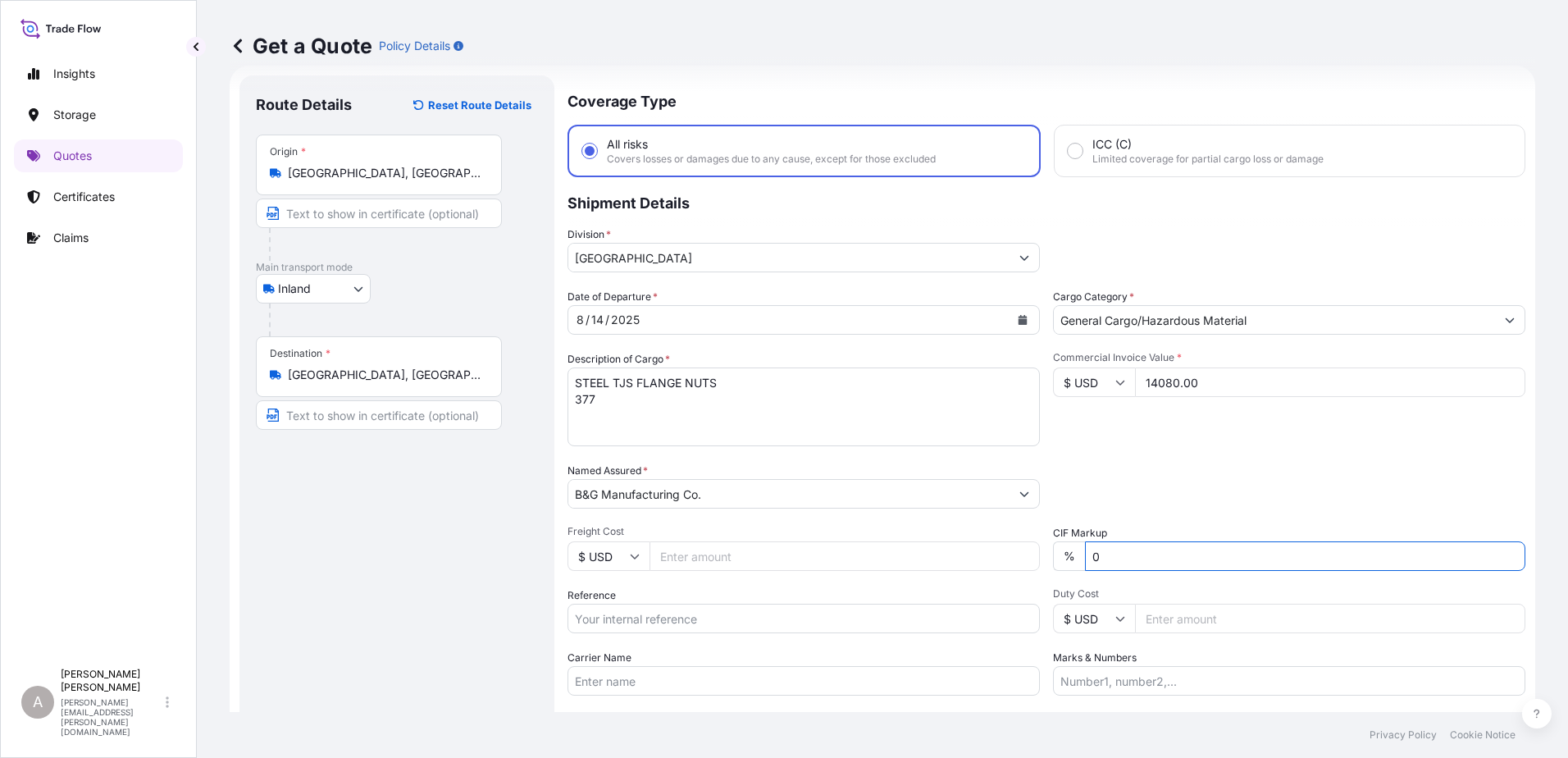
click at [1265, 456] on div "Date of Departure * [DATE] Cargo Category * General Cargo/Hazardous Material De…" at bounding box center [1046, 492] width 958 height 407
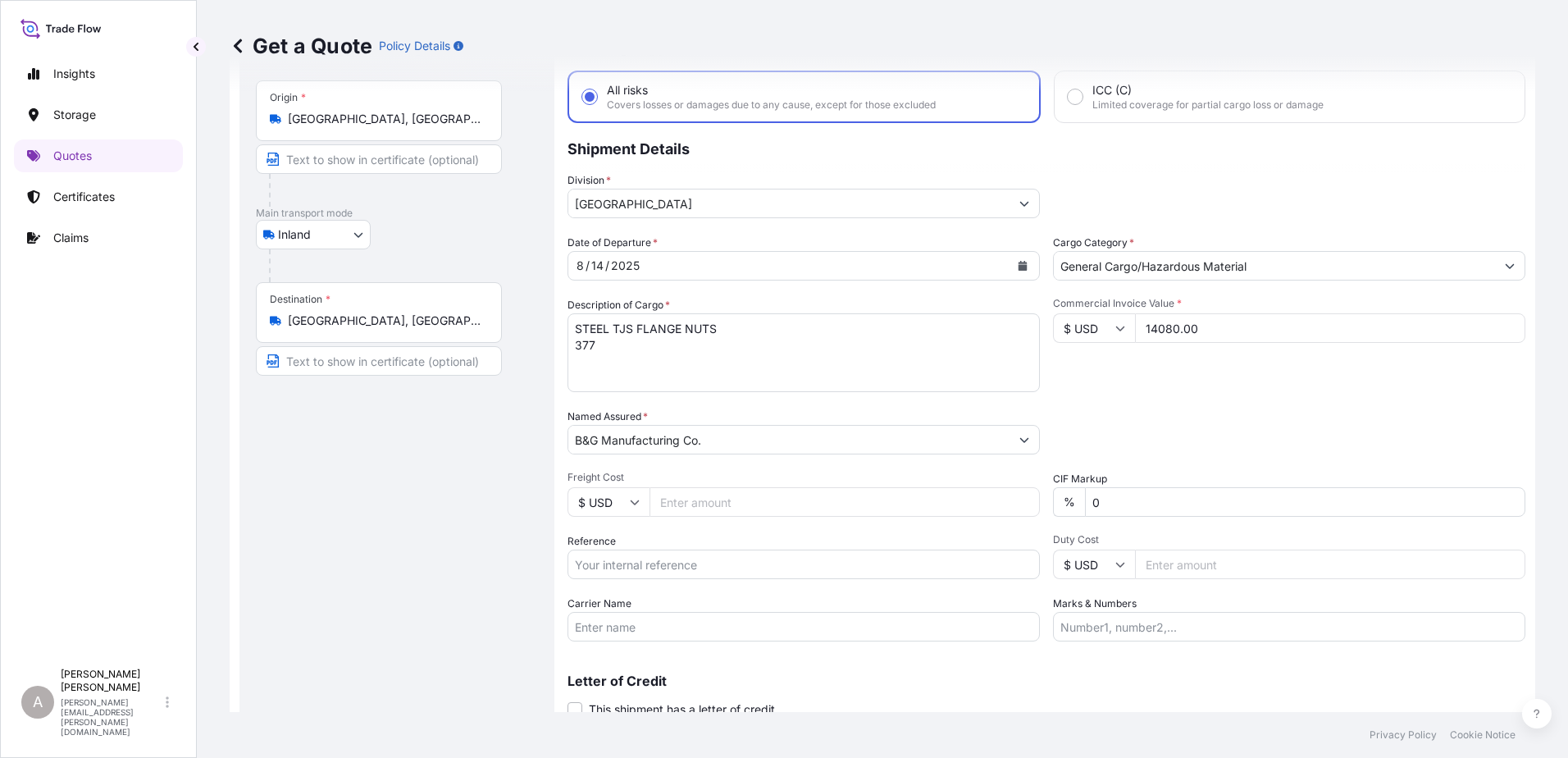
scroll to position [108, 0]
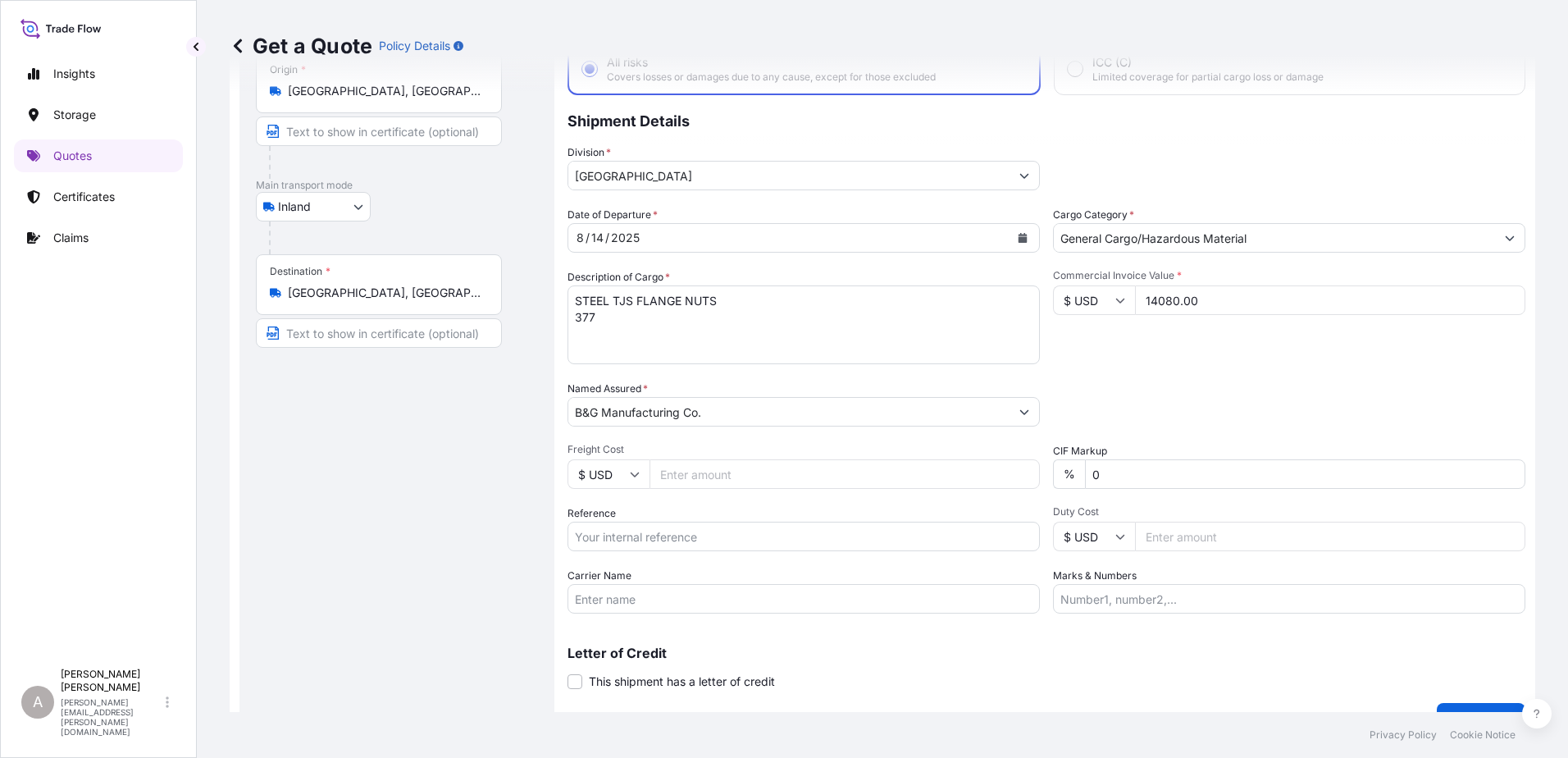
click at [783, 530] on input "Reference" at bounding box center [803, 536] width 473 height 30
paste input "80805170"
type input "80805170"
drag, startPoint x: 917, startPoint y: 658, endPoint x: 809, endPoint y: 594, distance: 125.5
click at [913, 658] on p "Letter of Credit" at bounding box center [1046, 653] width 958 height 13
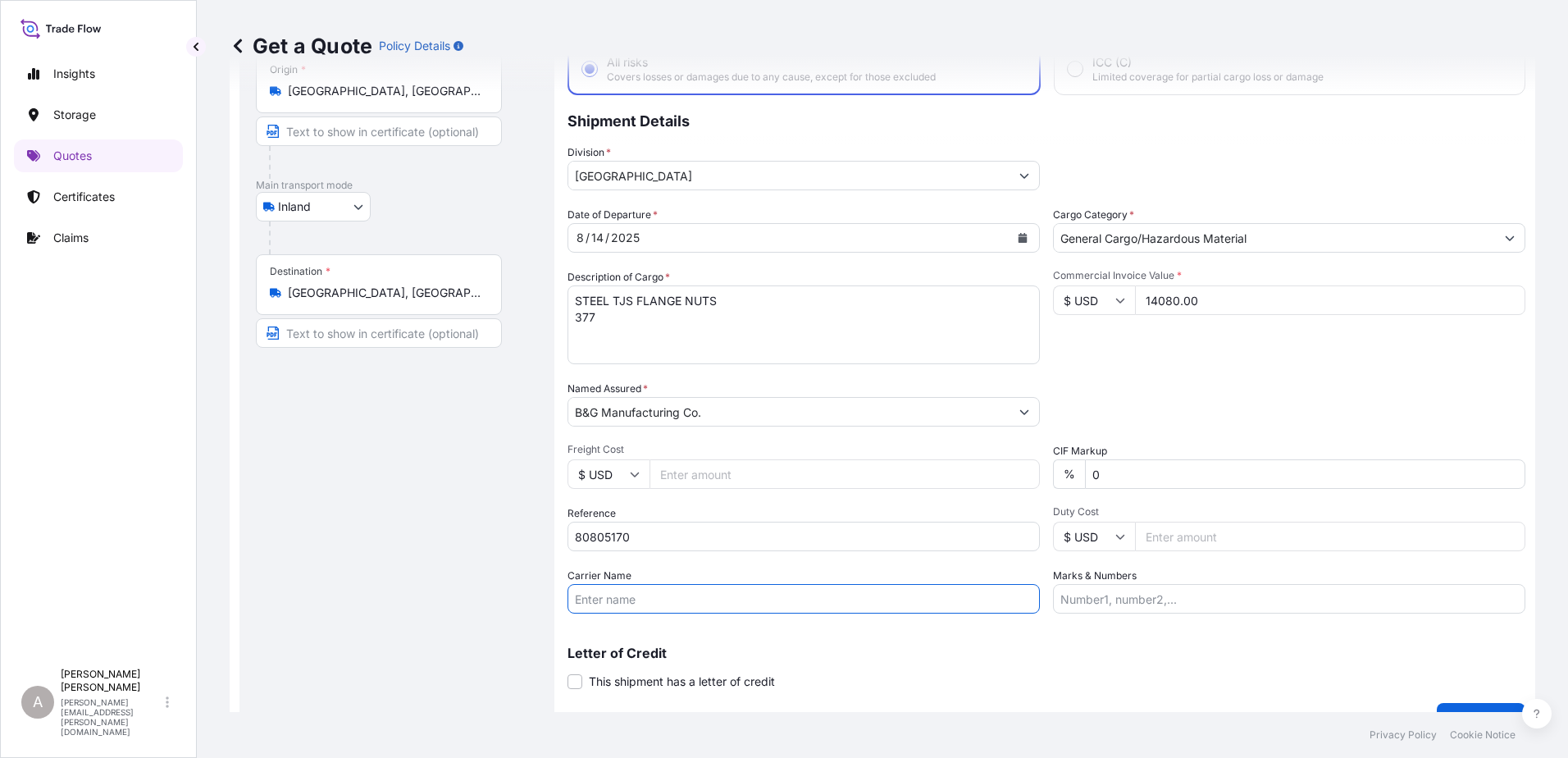
click at [830, 602] on input "Carrier Name" at bounding box center [803, 599] width 473 height 30
paste input "[PERSON_NAME] Trucking"
type input "[PERSON_NAME] Trucking"
click at [881, 622] on div "Coverage Type All risks Covers losses or damages due to any cause, except for t…" at bounding box center [1046, 364] width 958 height 742
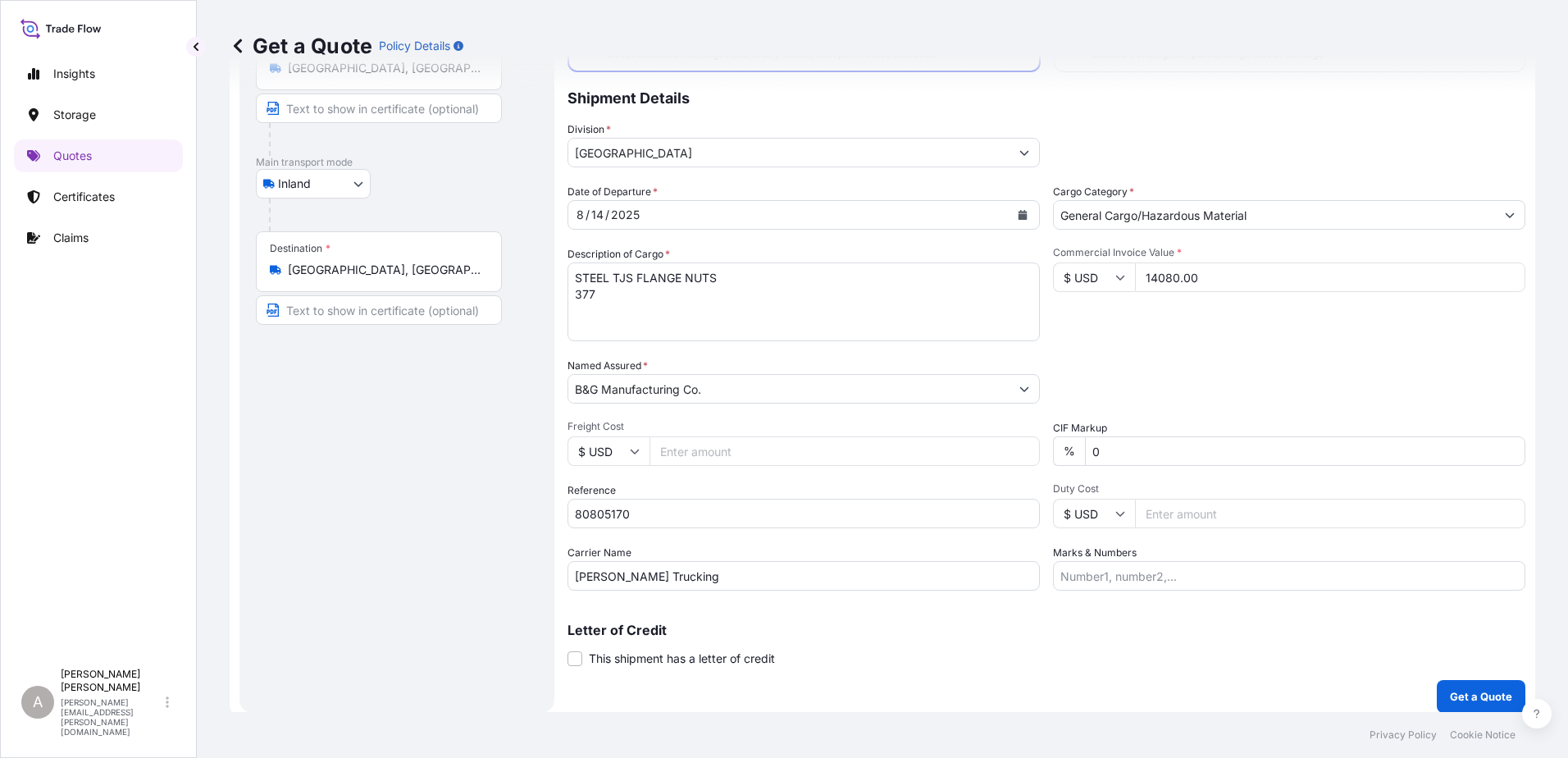
scroll to position [142, 0]
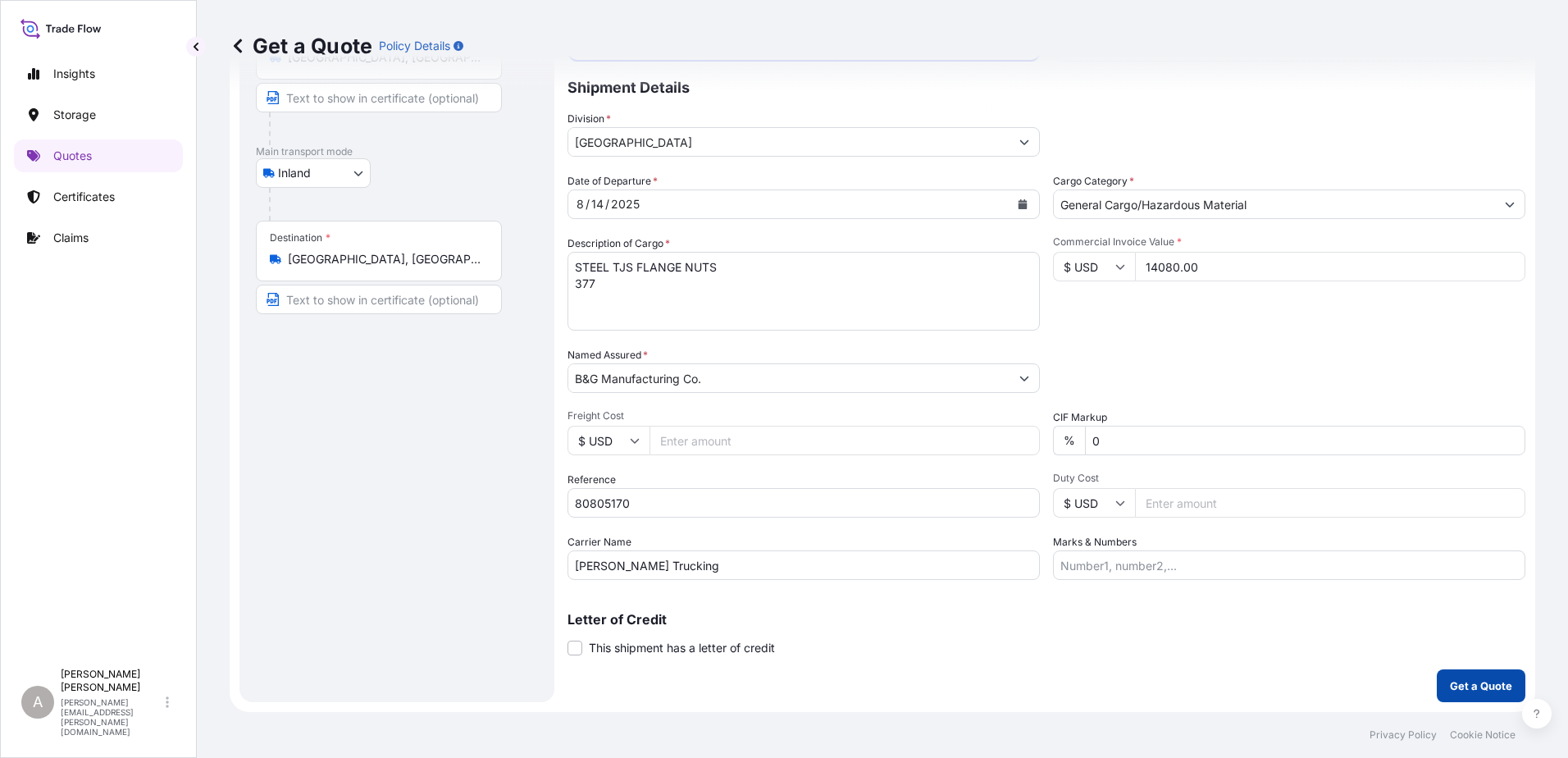
click at [1451, 678] on p "Get a Quote" at bounding box center [1481, 685] width 62 height 16
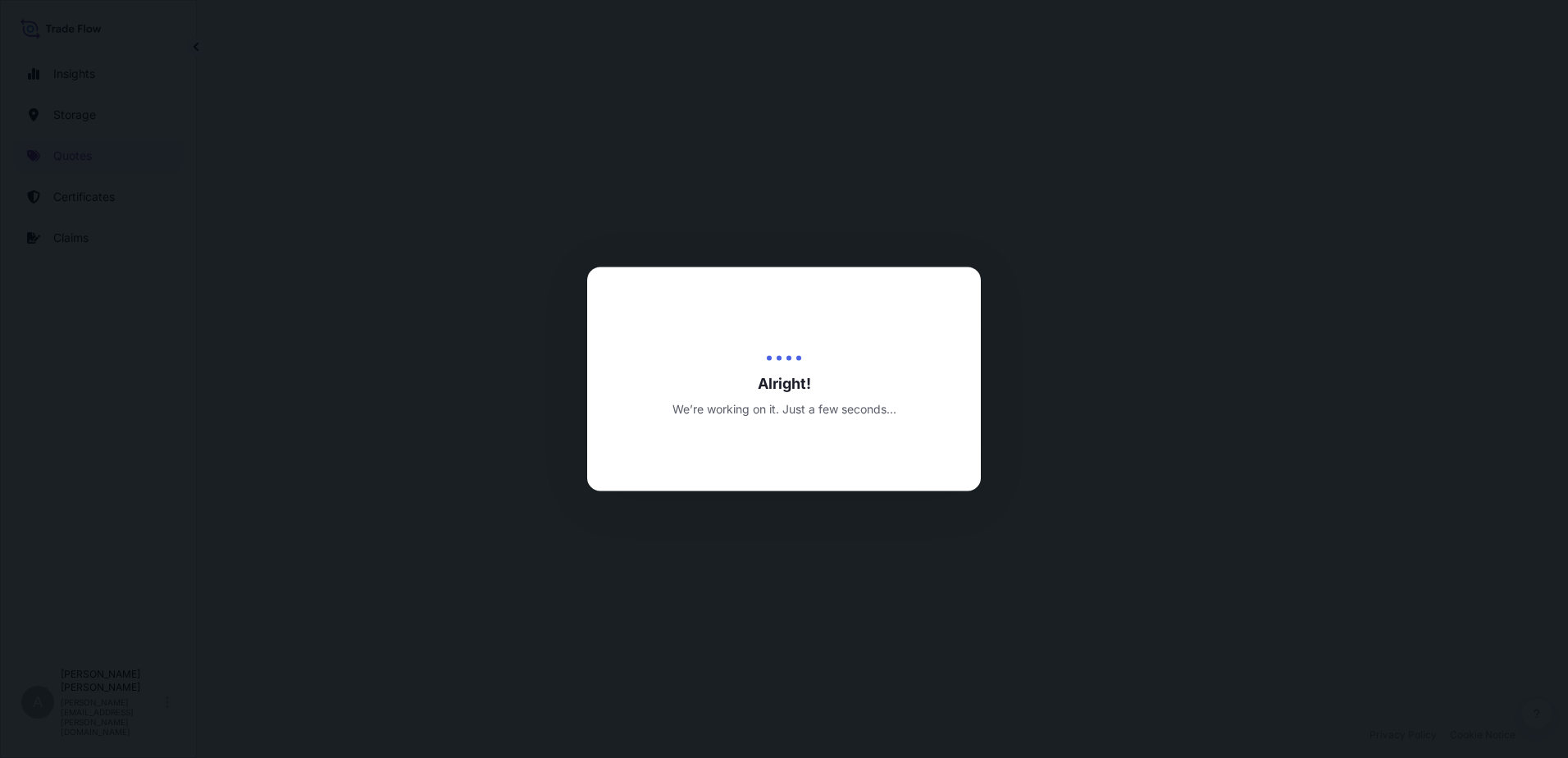
select select "Inland"
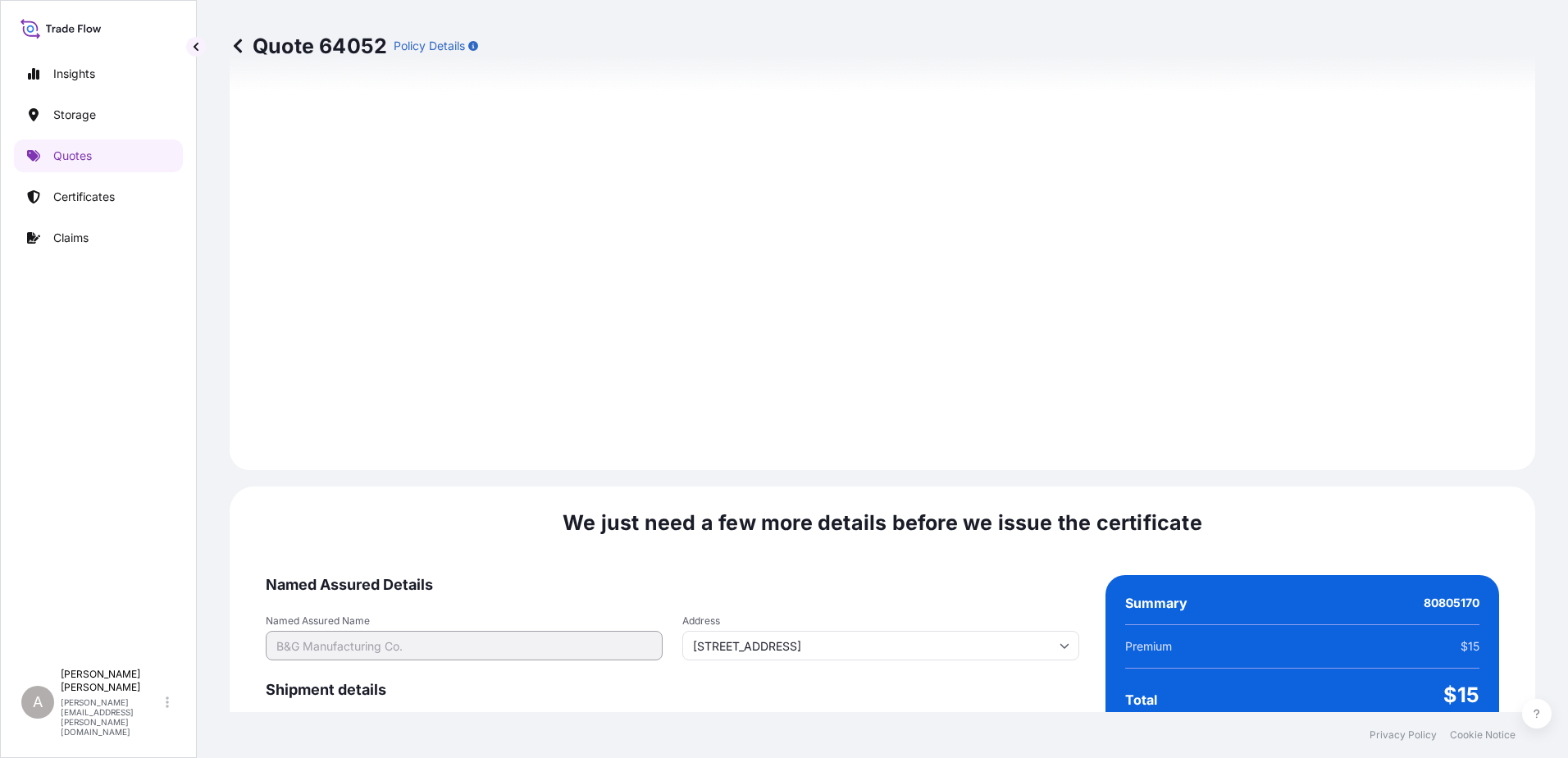
scroll to position [2334, 0]
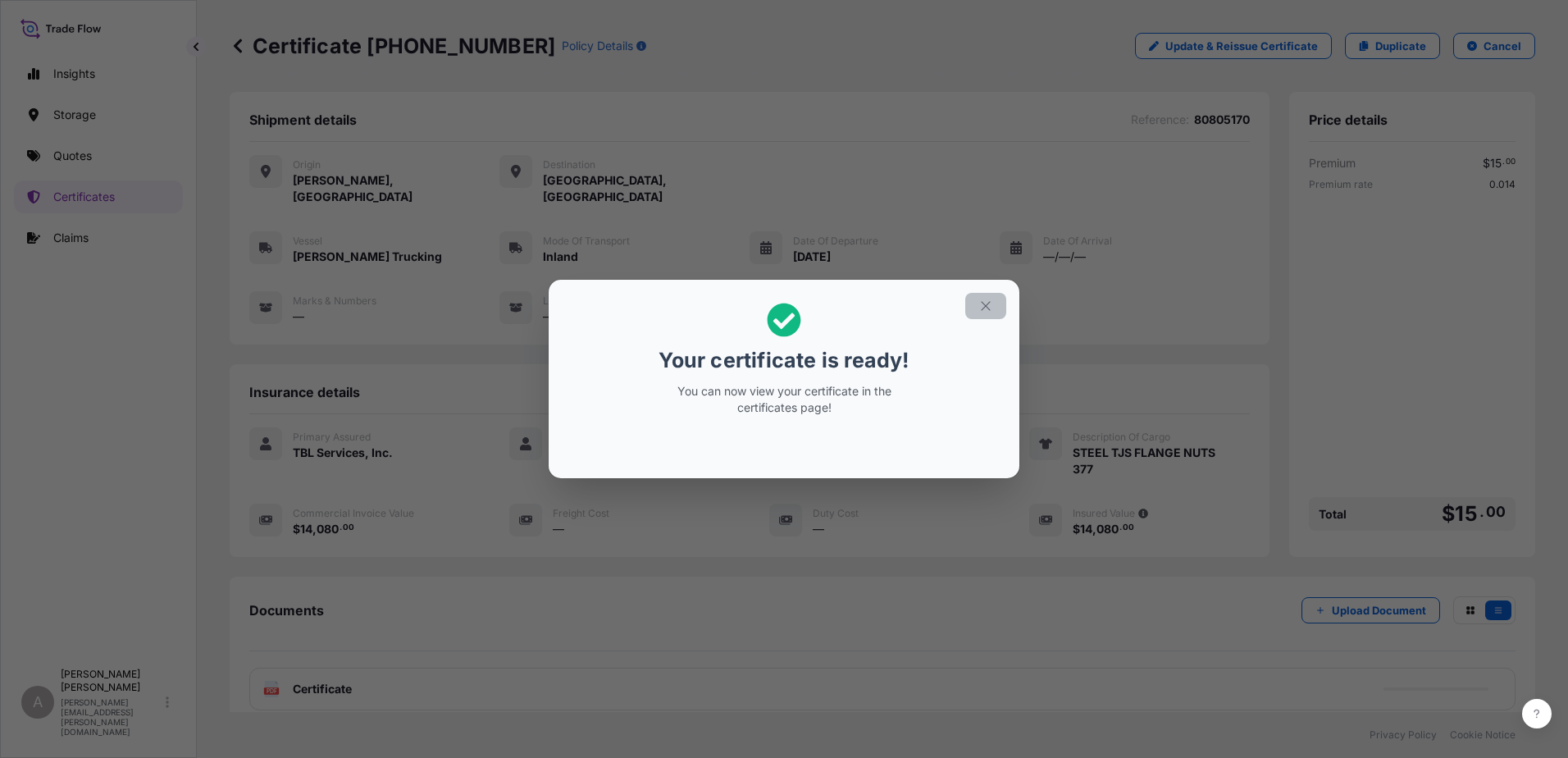
click at [980, 312] on icon "button" at bounding box center [985, 305] width 14 height 14
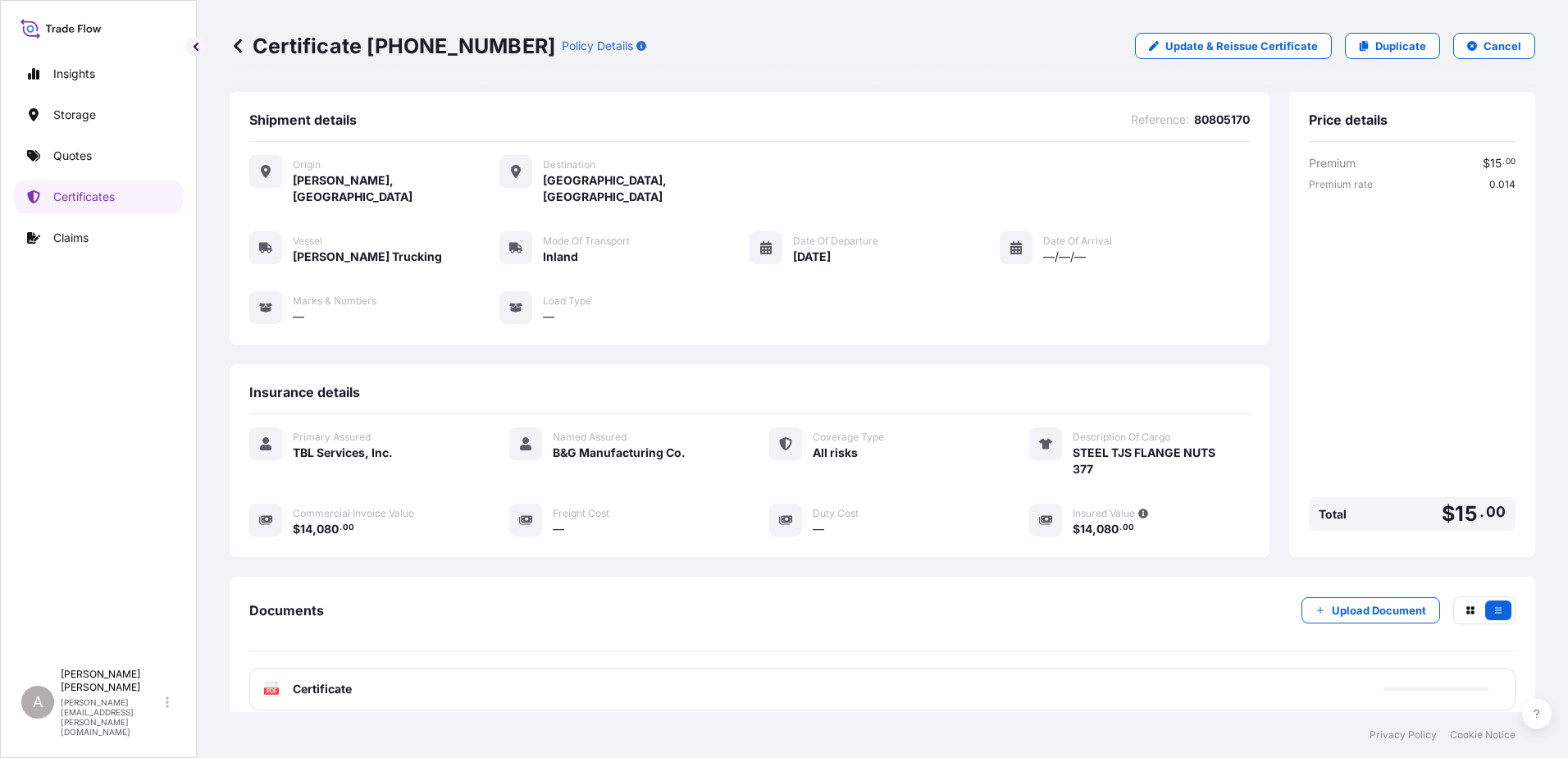
click at [447, 44] on p "Certificate [PHONE_NUMBER]" at bounding box center [392, 45] width 326 height 26
drag, startPoint x: 365, startPoint y: 48, endPoint x: 488, endPoint y: 44, distance: 123.1
click at [488, 44] on div "Certificate [PHONE_NUMBER] Policy Details" at bounding box center [438, 45] width 416 height 26
drag, startPoint x: 488, startPoint y: 44, endPoint x: 431, endPoint y: 47, distance: 57.1
click at [431, 47] on p "Certificate [PHONE_NUMBER]" at bounding box center [392, 45] width 326 height 26
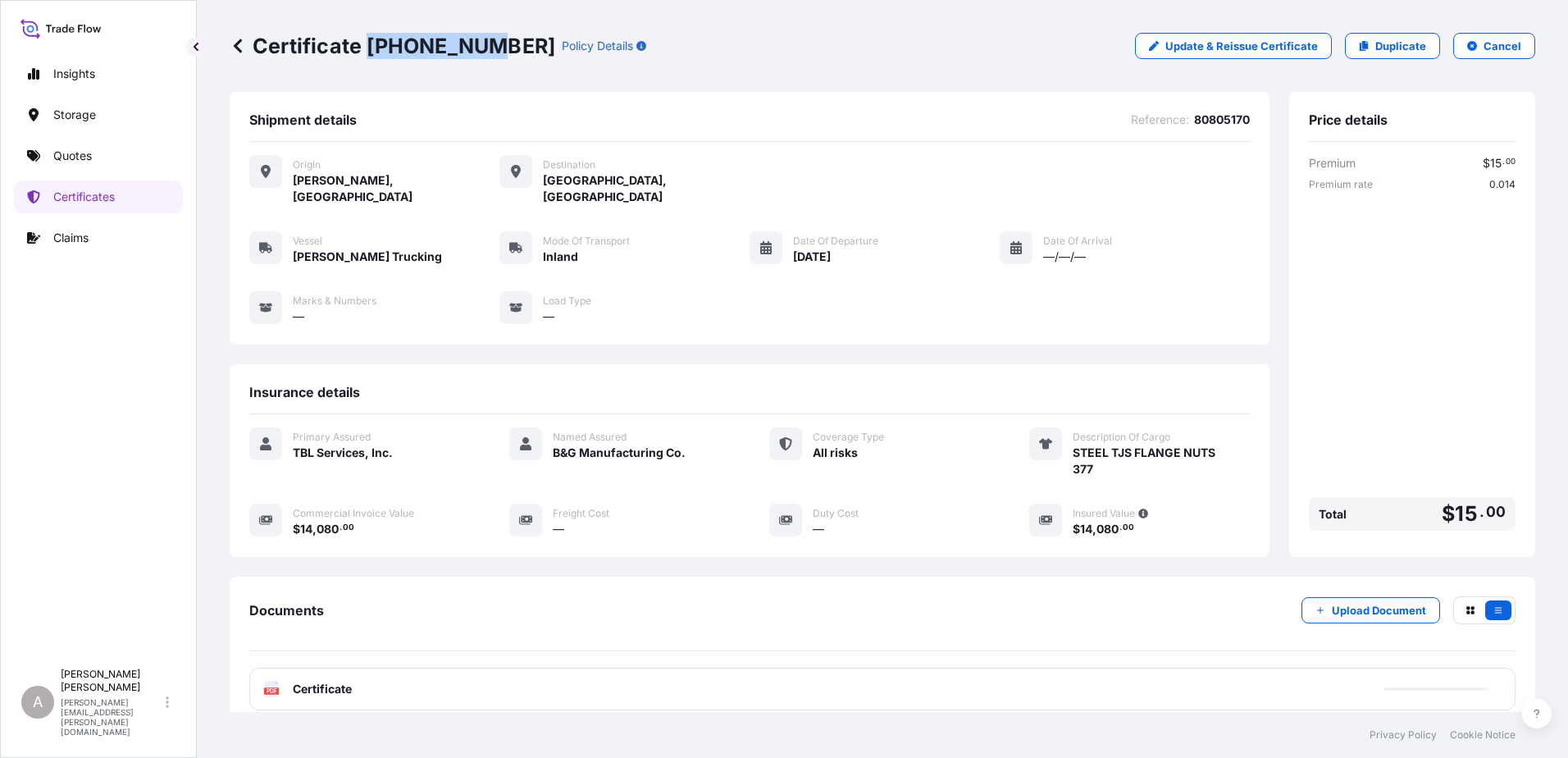
drag, startPoint x: 370, startPoint y: 49, endPoint x: 483, endPoint y: 50, distance: 113.0
click at [483, 50] on p "Certificate [PHONE_NUMBER]" at bounding box center [392, 45] width 326 height 26
drag, startPoint x: 483, startPoint y: 50, endPoint x: 448, endPoint y: 50, distance: 35.0
copy p "[PHONE_NUMBER]"
click at [736, 670] on div "PDF Certificate" at bounding box center [882, 688] width 1266 height 43
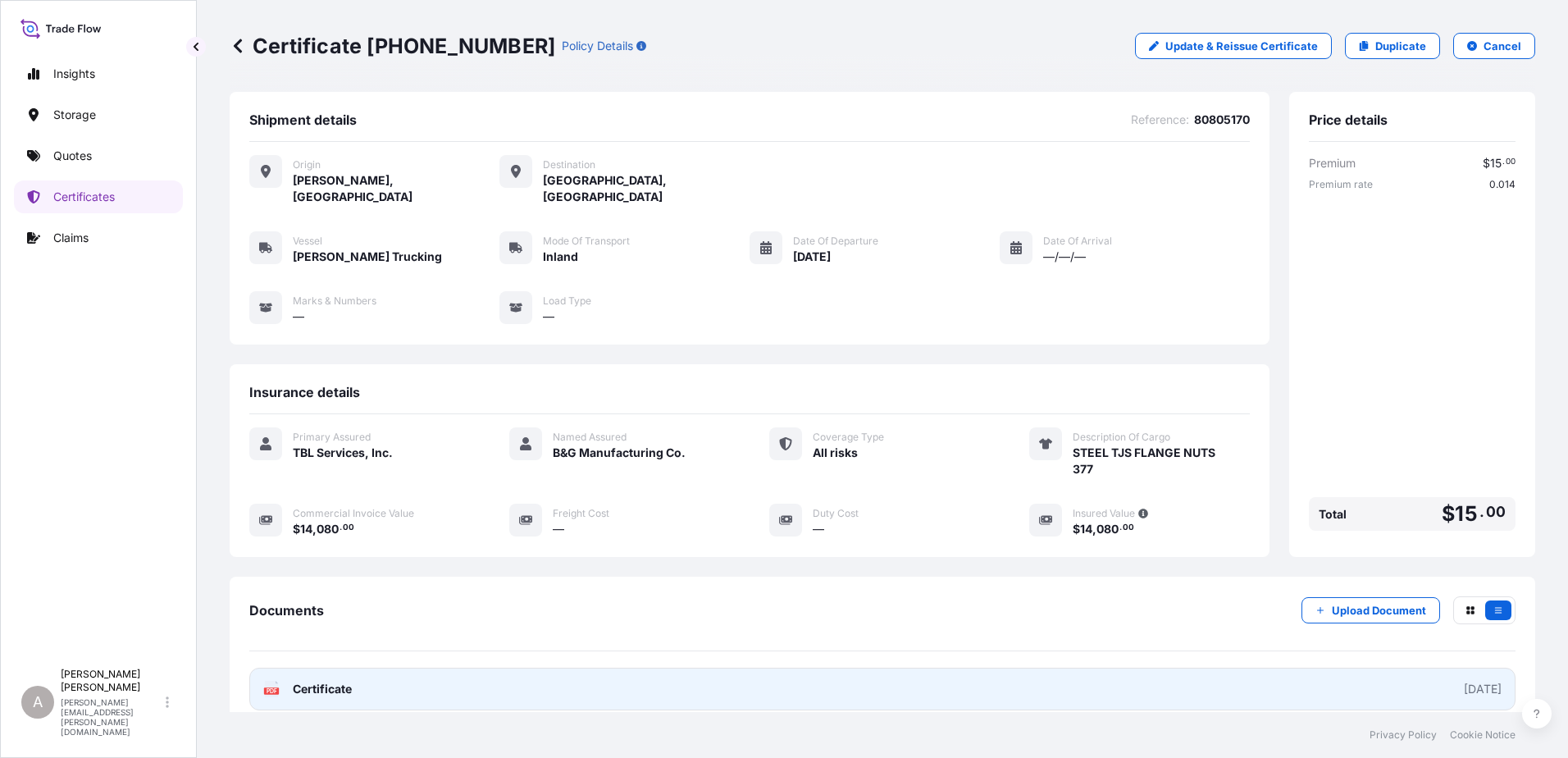
click at [1155, 678] on link "PDF Certificate [DATE]" at bounding box center [882, 688] width 1266 height 43
